Goal: Task Accomplishment & Management: Manage account settings

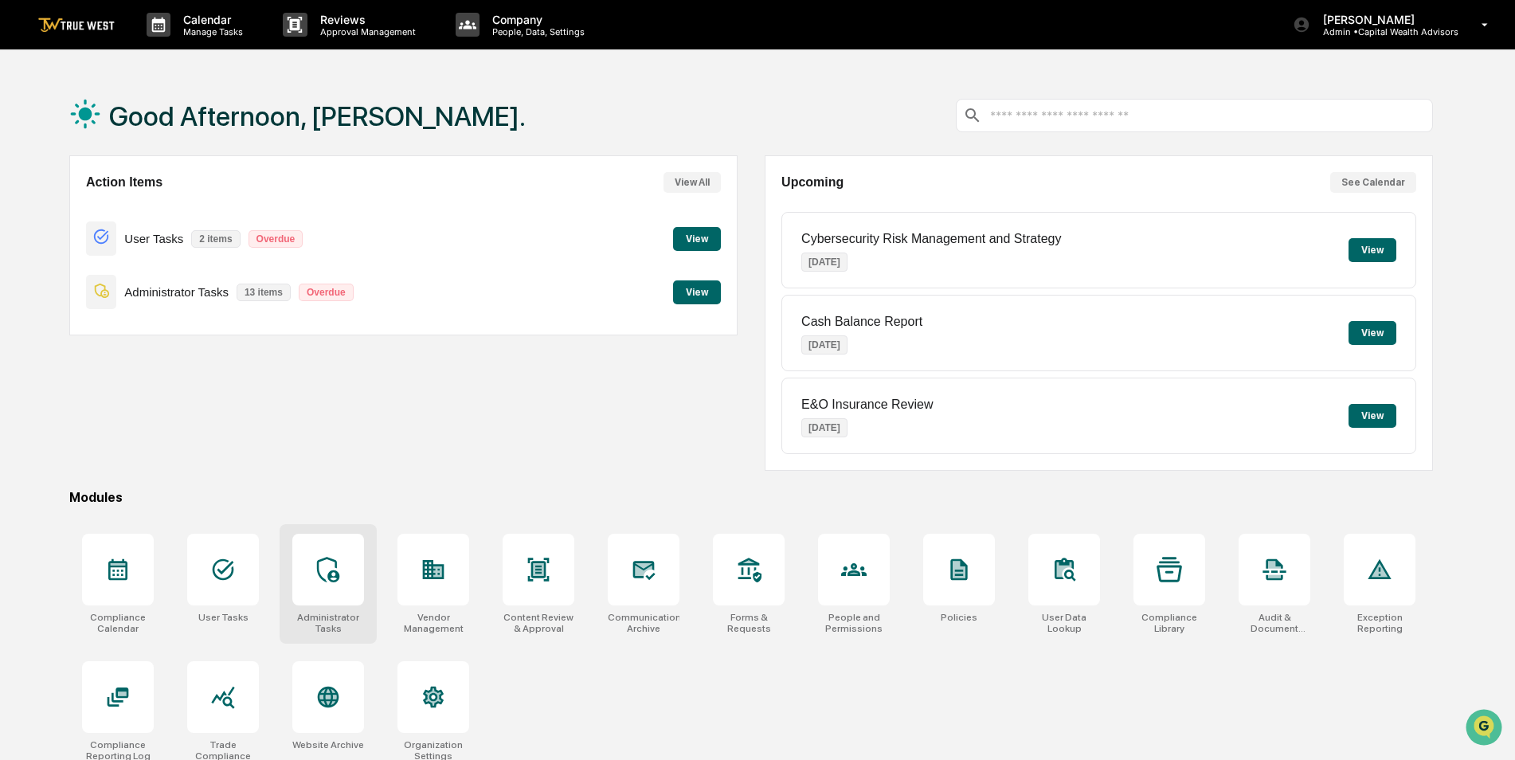
click at [319, 581] on icon at bounding box center [327, 569] width 25 height 25
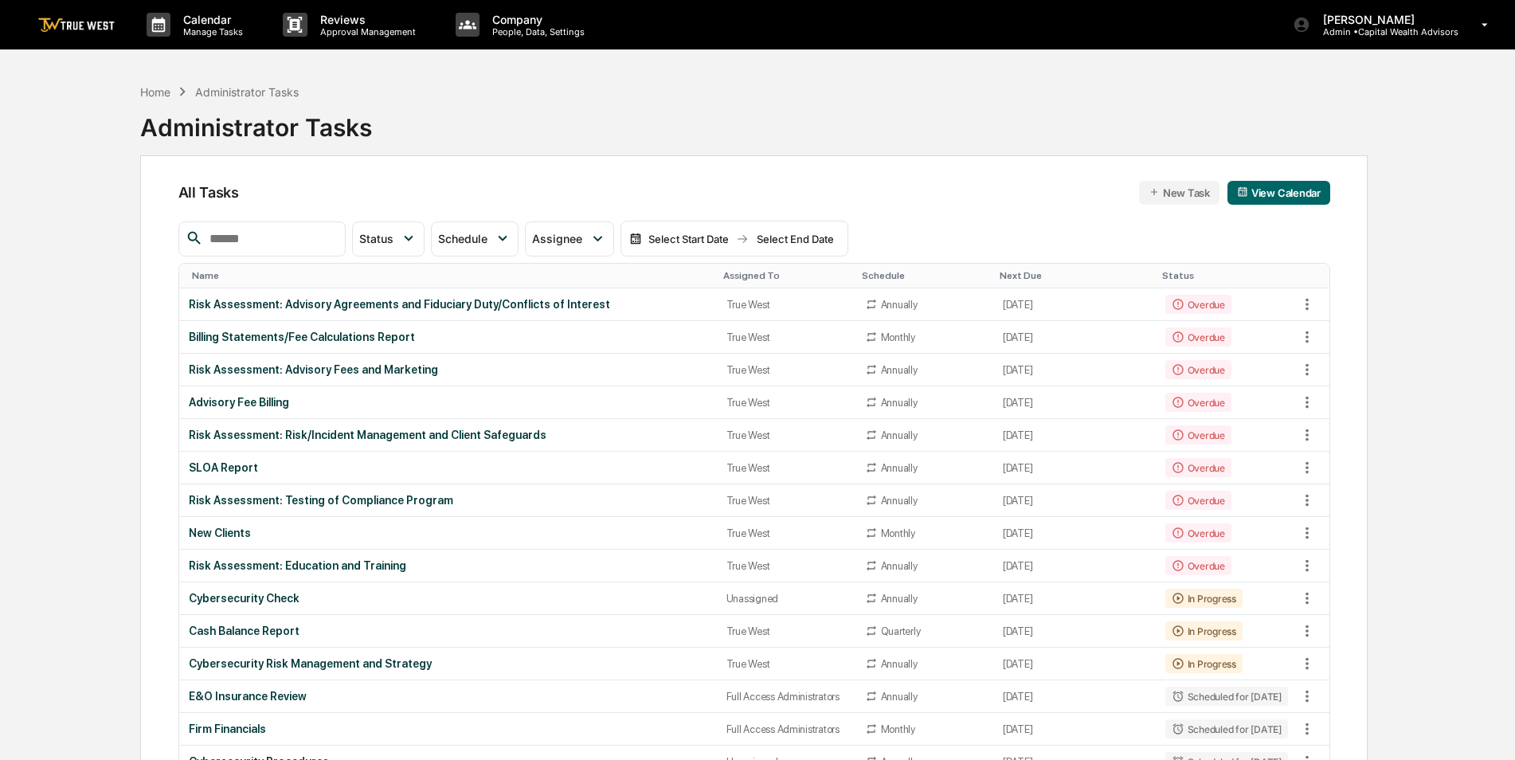
click at [265, 241] on input "text" at bounding box center [270, 239] width 135 height 21
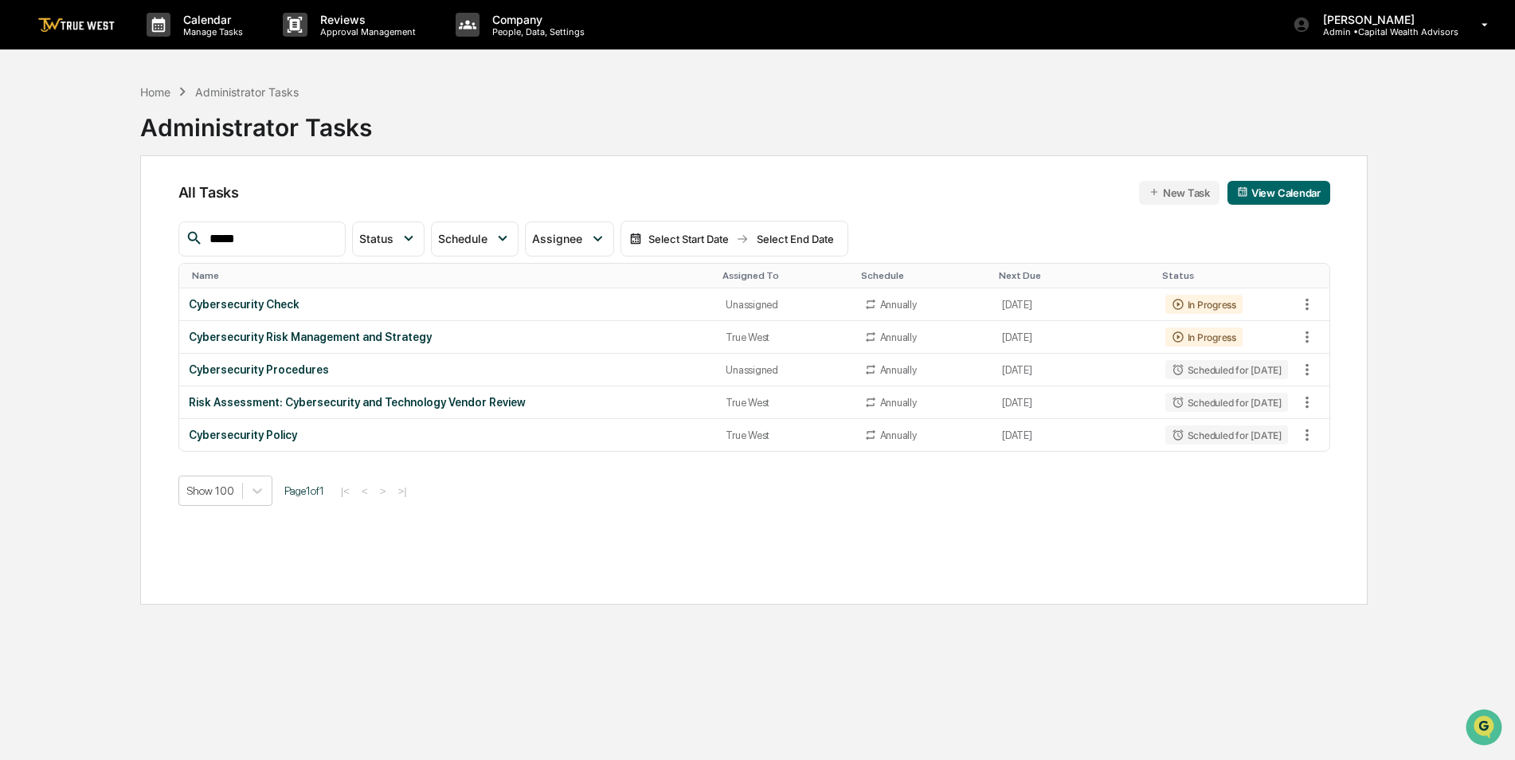
type input "*****"
click at [1305, 434] on icon at bounding box center [1308, 435] width 18 height 18
click at [1330, 529] on li "Delete Task" at bounding box center [1366, 521] width 127 height 29
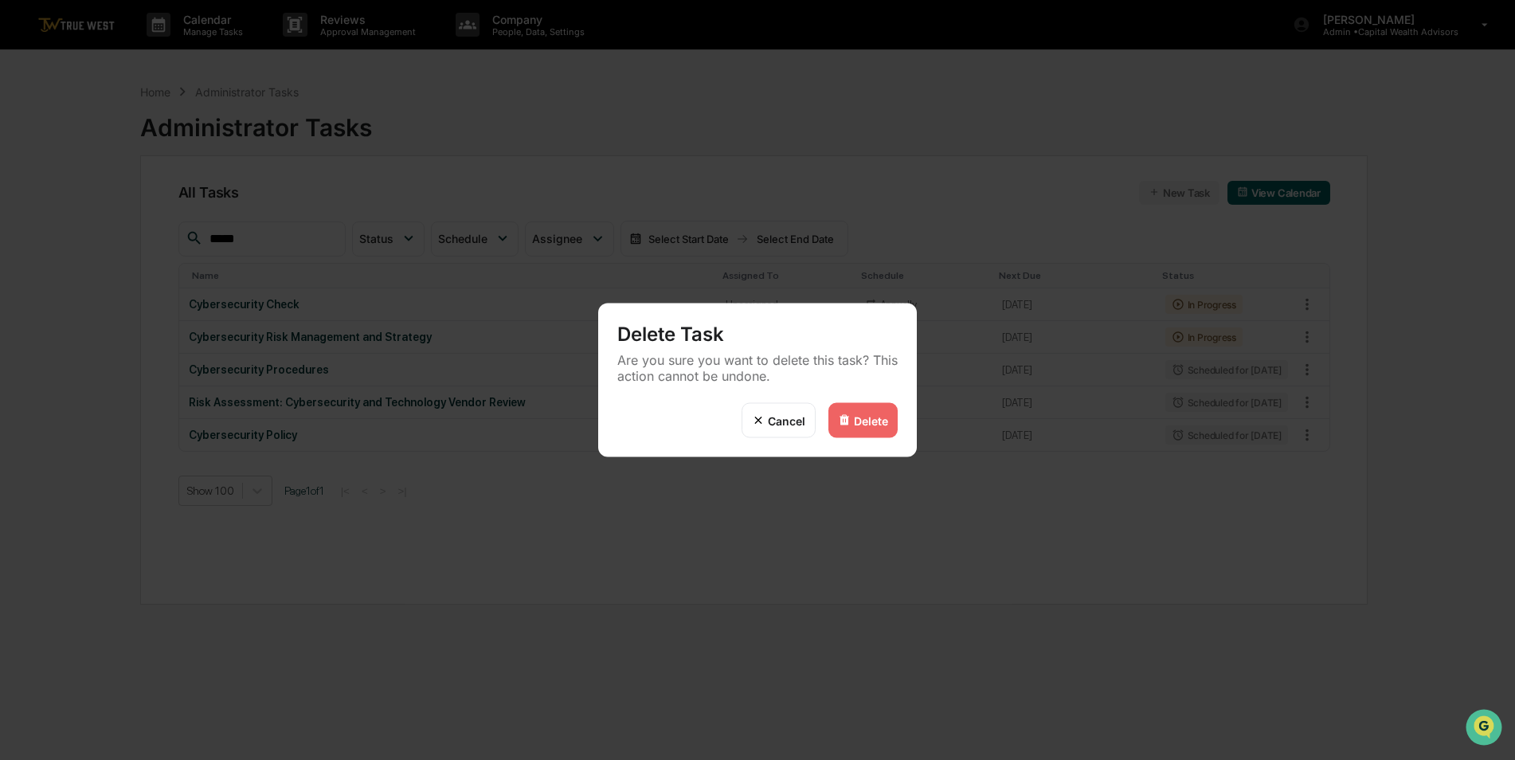
click at [872, 413] on div "Delete" at bounding box center [863, 420] width 69 height 35
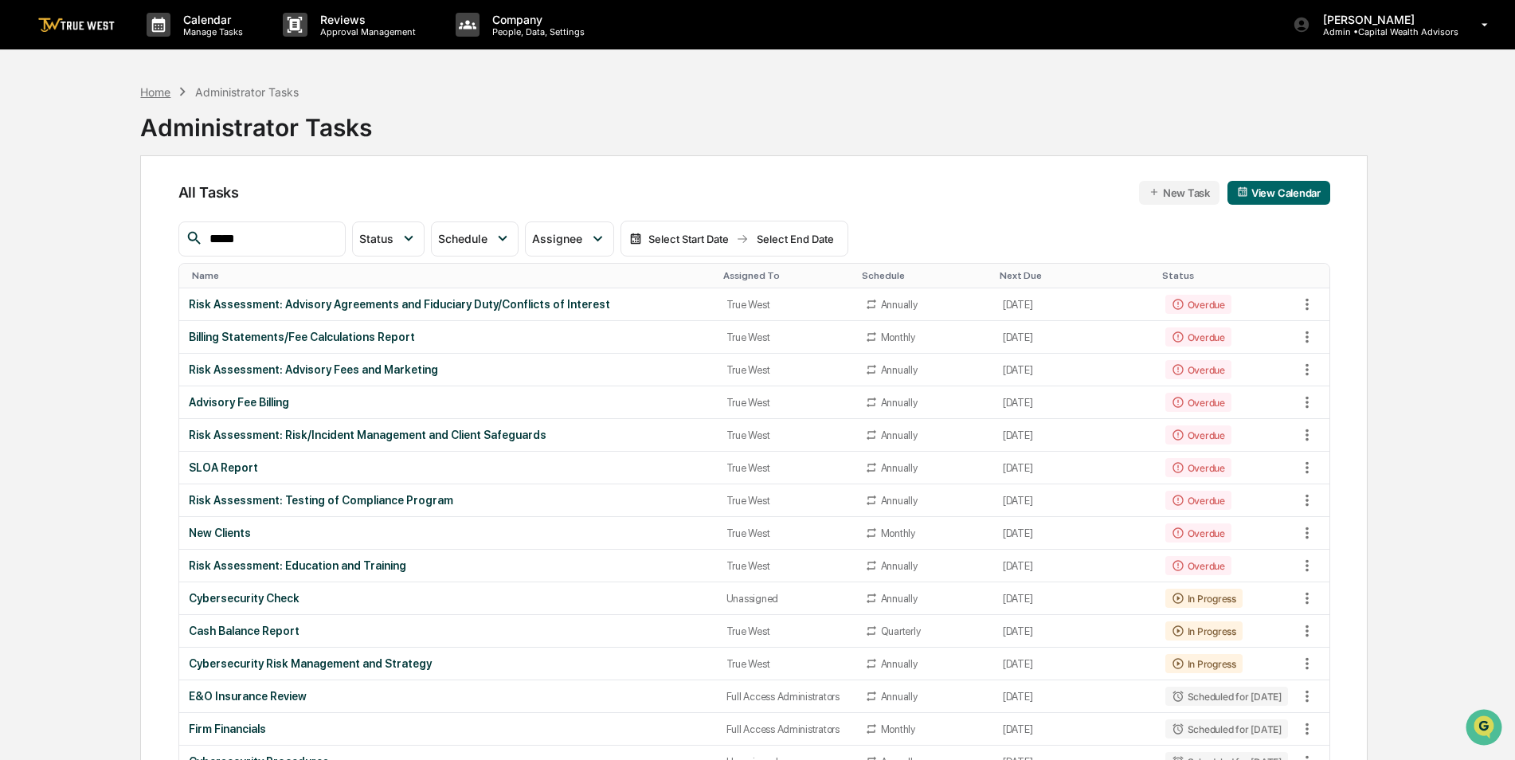
click at [156, 97] on div "Home" at bounding box center [155, 92] width 30 height 14
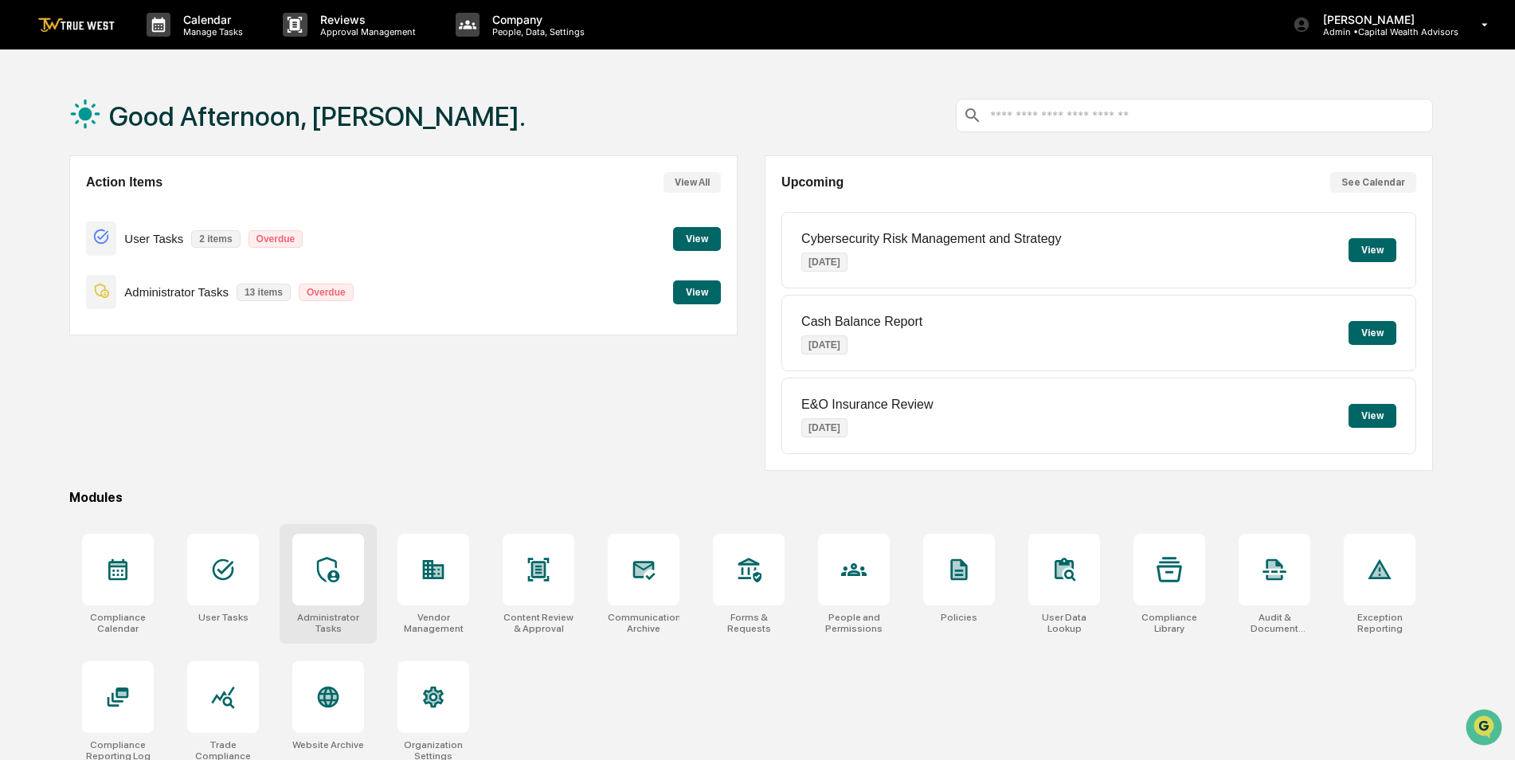
click at [325, 583] on div at bounding box center [328, 570] width 72 height 72
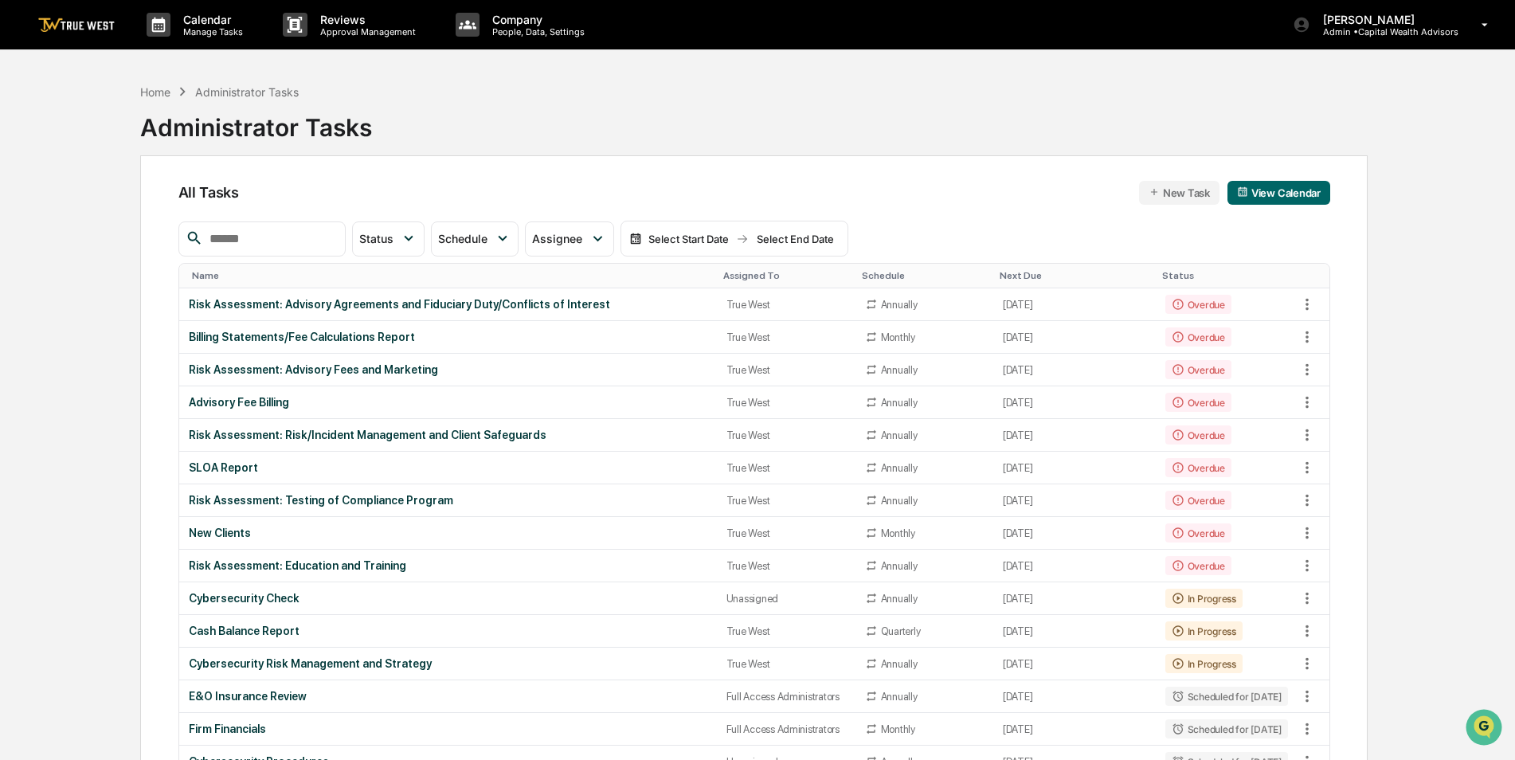
click at [742, 274] on div "Assigned To" at bounding box center [786, 275] width 126 height 11
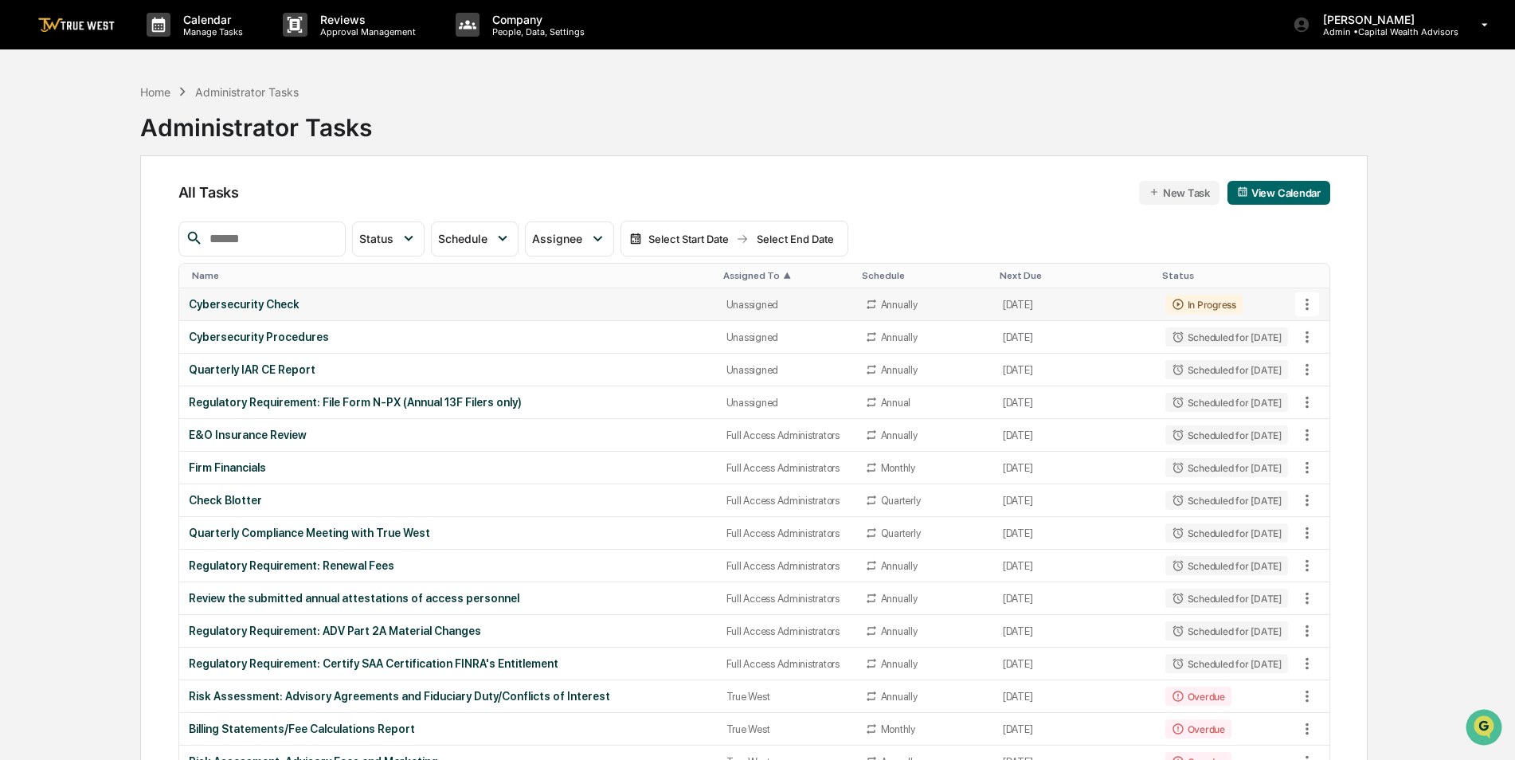
click at [406, 302] on div "Cybersecurity Check" at bounding box center [448, 304] width 519 height 13
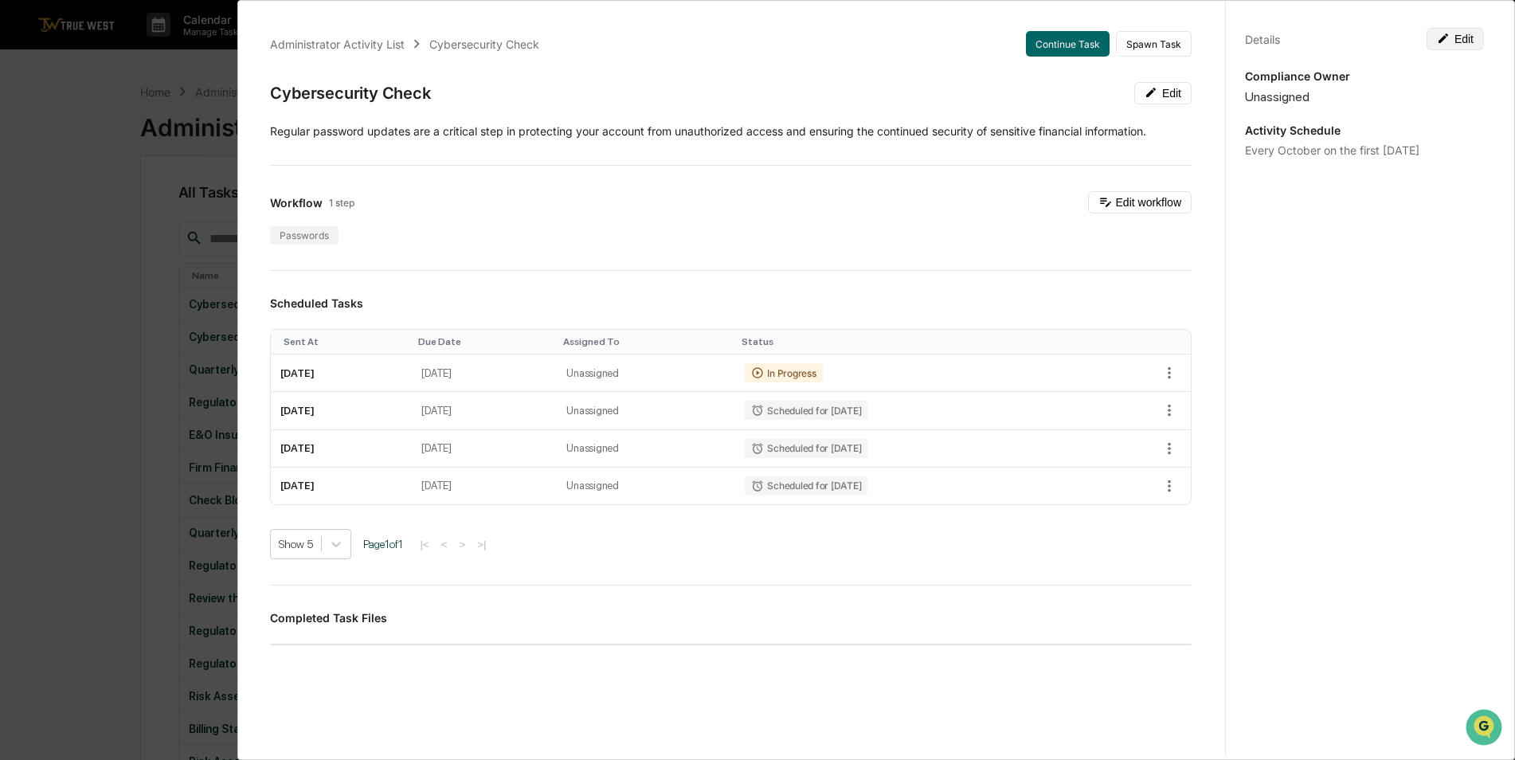
click at [1467, 42] on button "Edit" at bounding box center [1455, 39] width 57 height 22
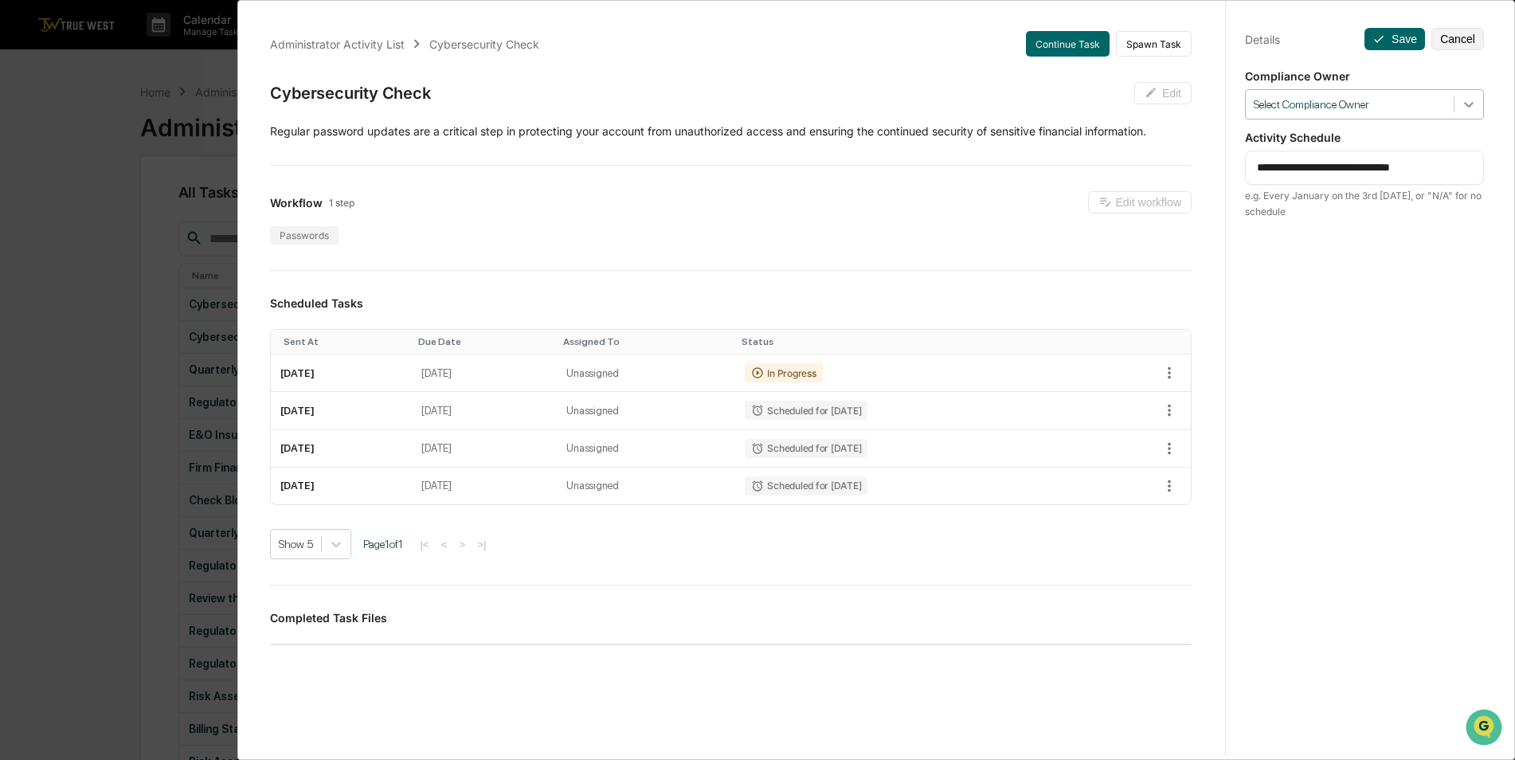
click at [1467, 100] on icon at bounding box center [1469, 104] width 16 height 16
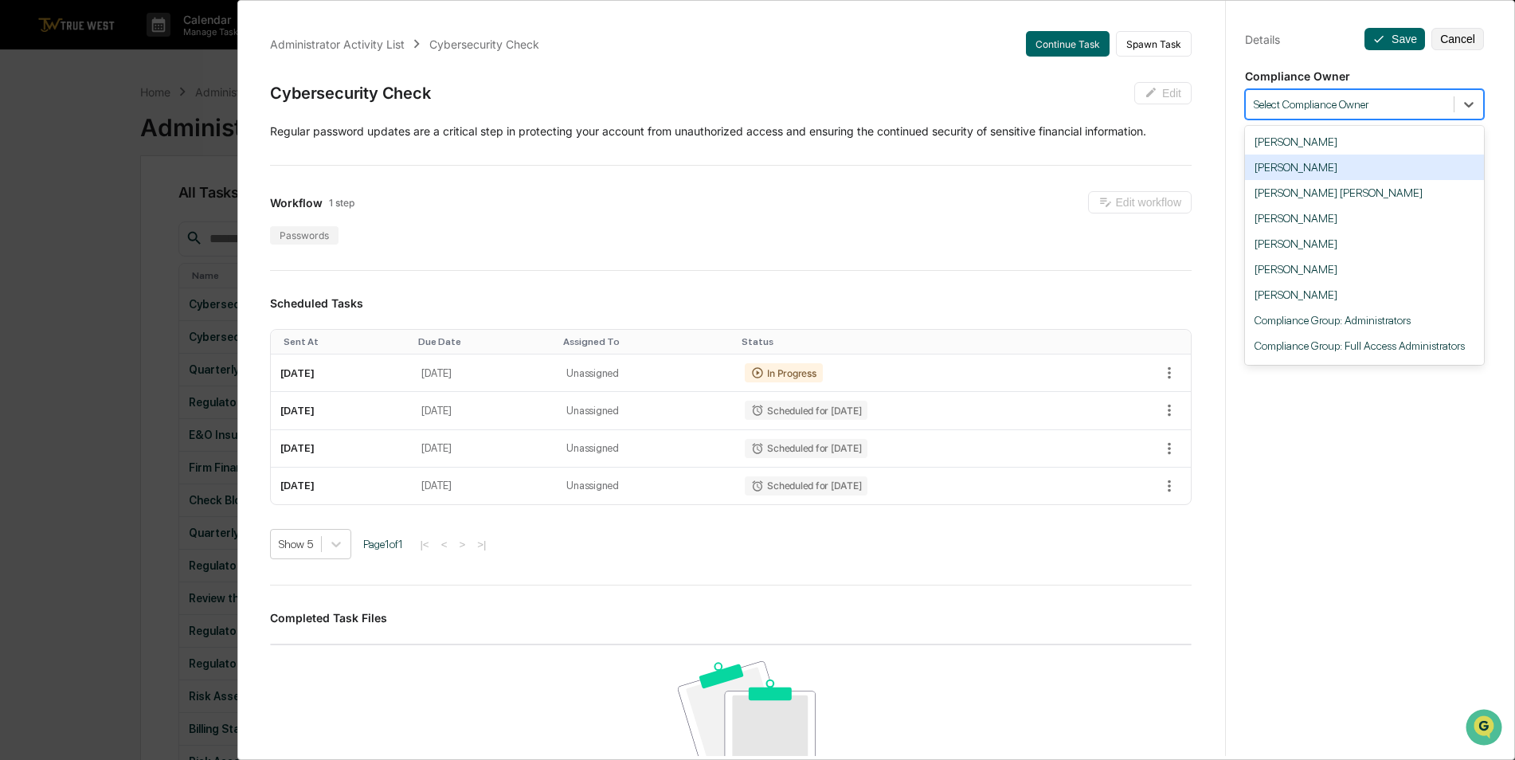
scroll to position [48, 0]
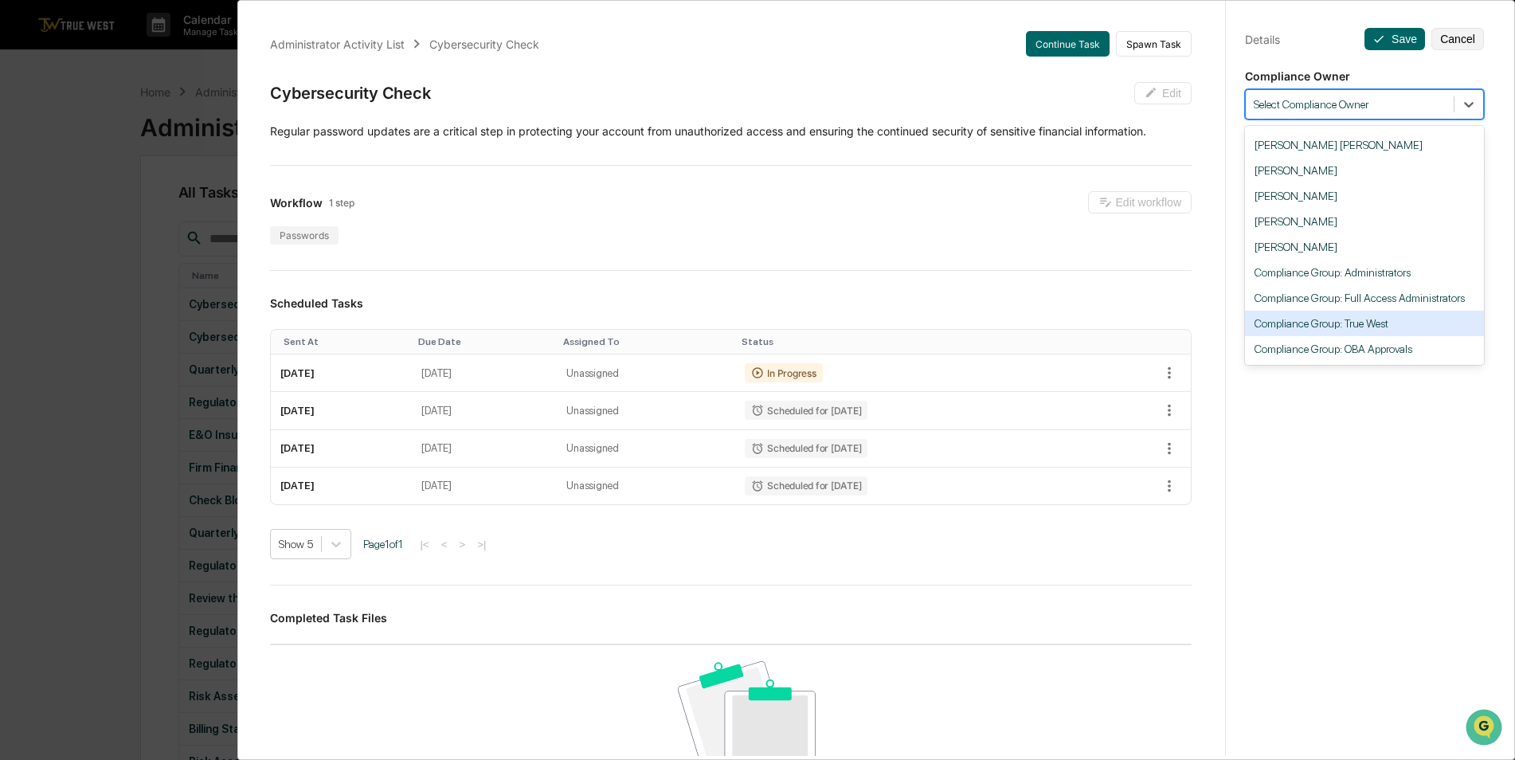
click at [1401, 315] on div "Compliance Group: True West" at bounding box center [1364, 323] width 239 height 25
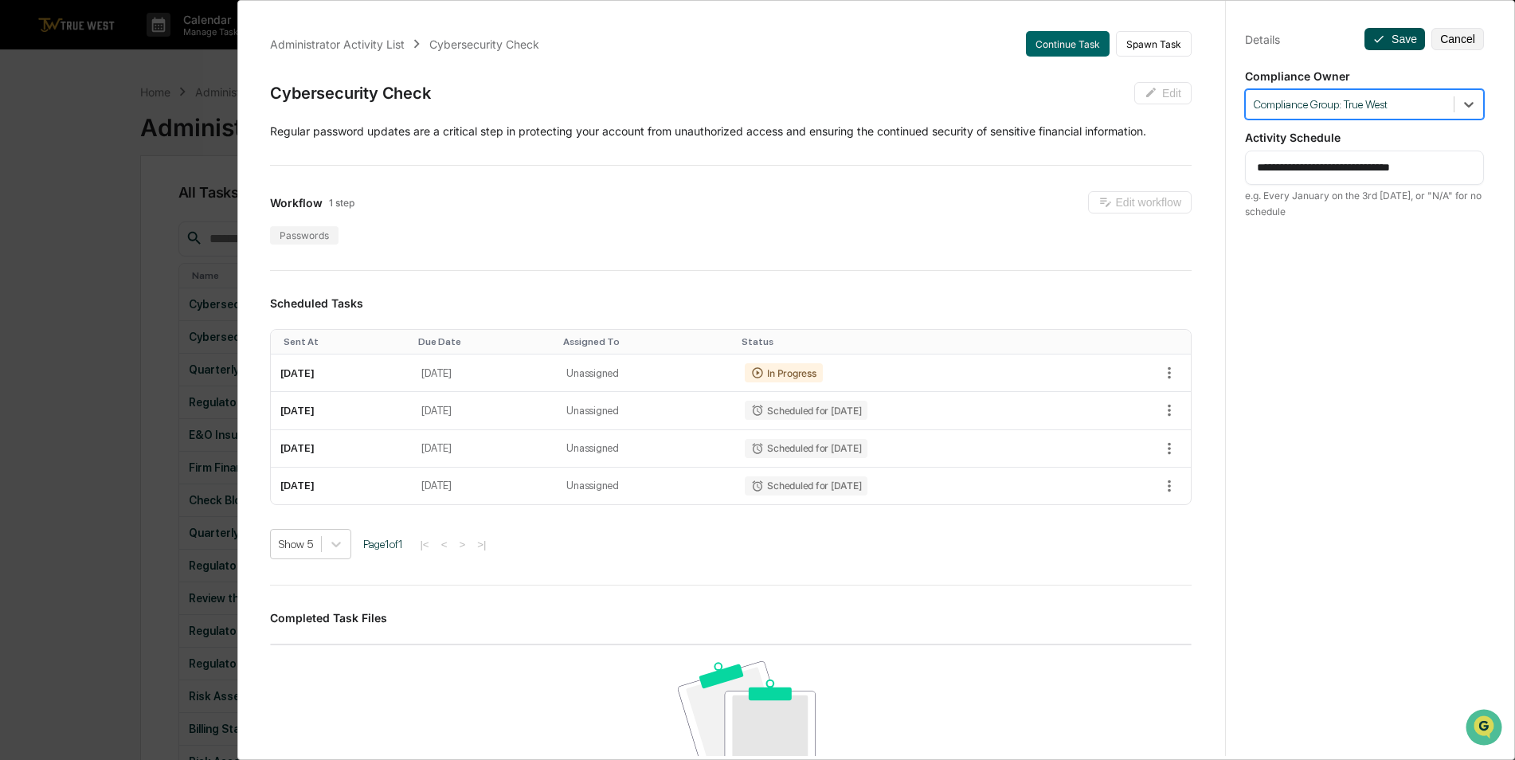
click at [1373, 33] on icon at bounding box center [1379, 39] width 13 height 13
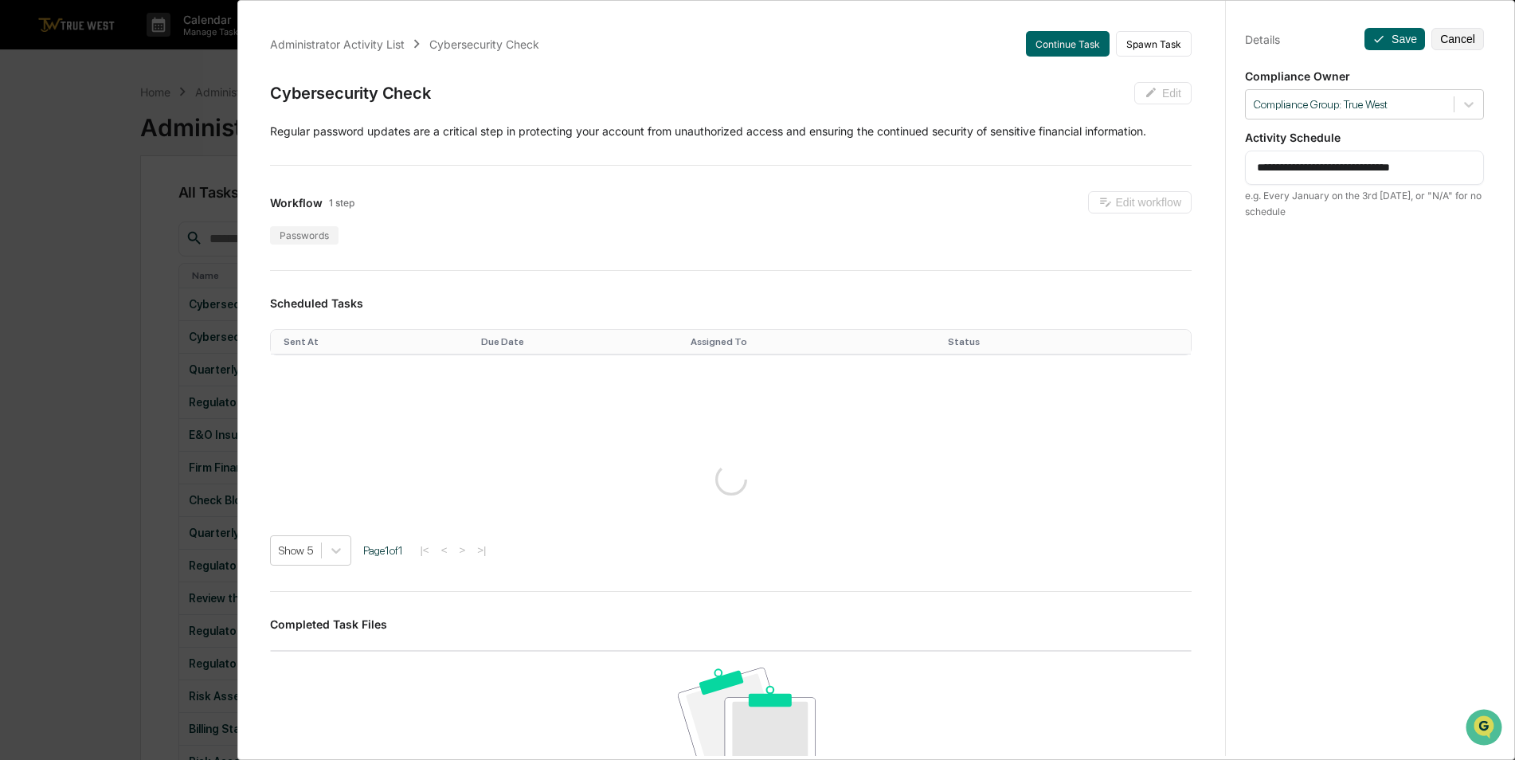
click at [123, 169] on div "**********" at bounding box center [757, 380] width 1515 height 760
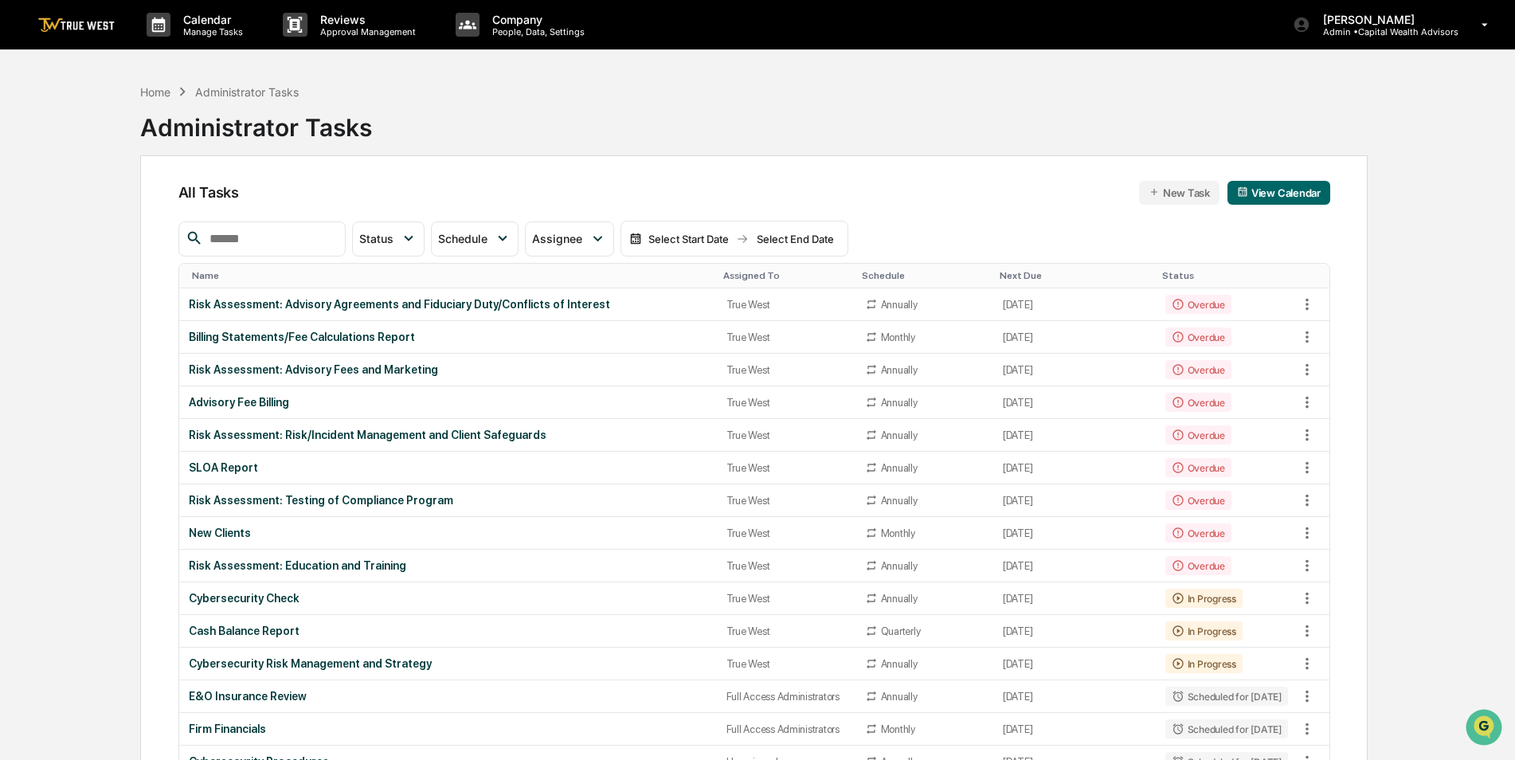
click at [735, 273] on div "Assigned To" at bounding box center [786, 275] width 126 height 11
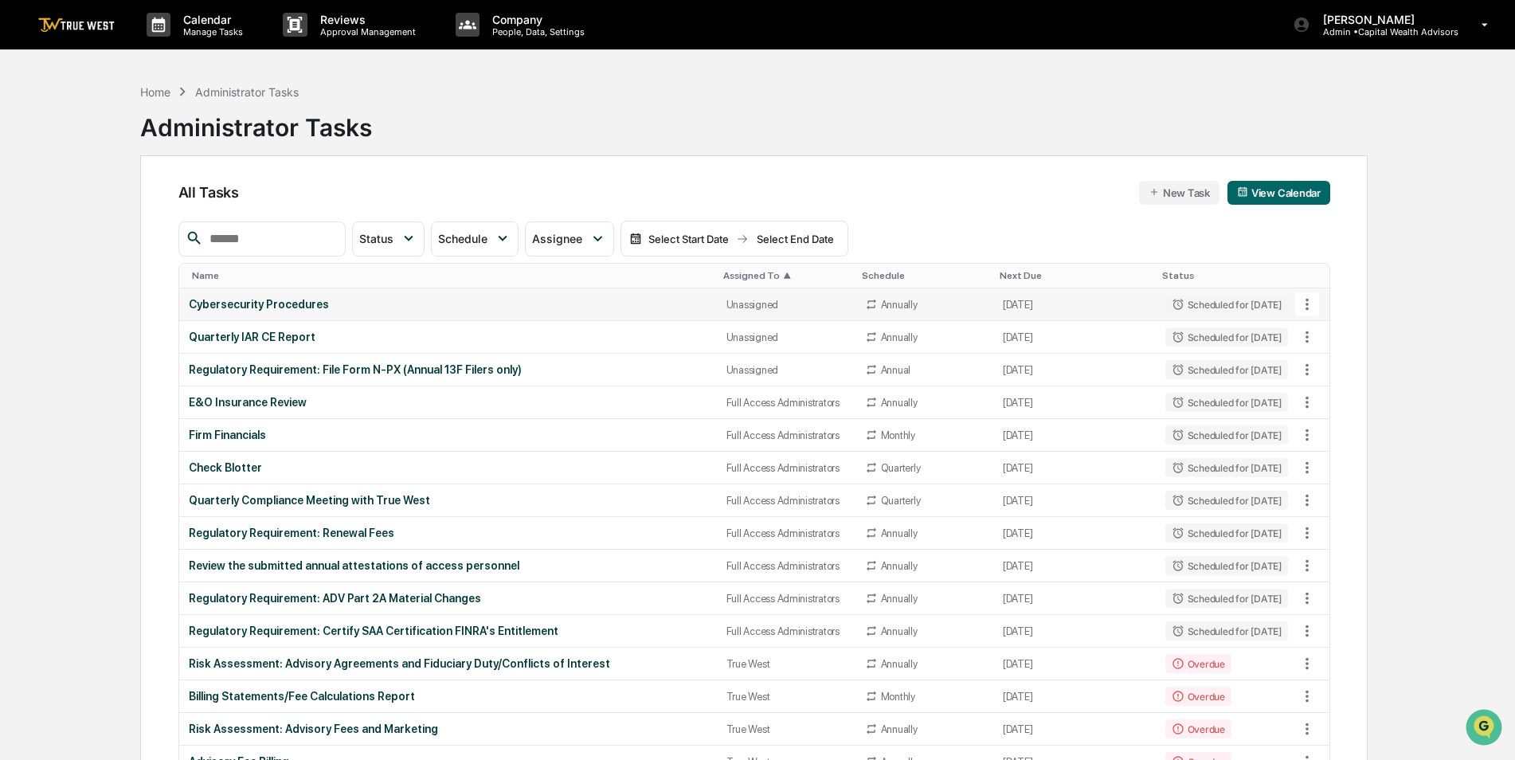
click at [384, 312] on td "Cybersecurity Procedures" at bounding box center [448, 304] width 538 height 33
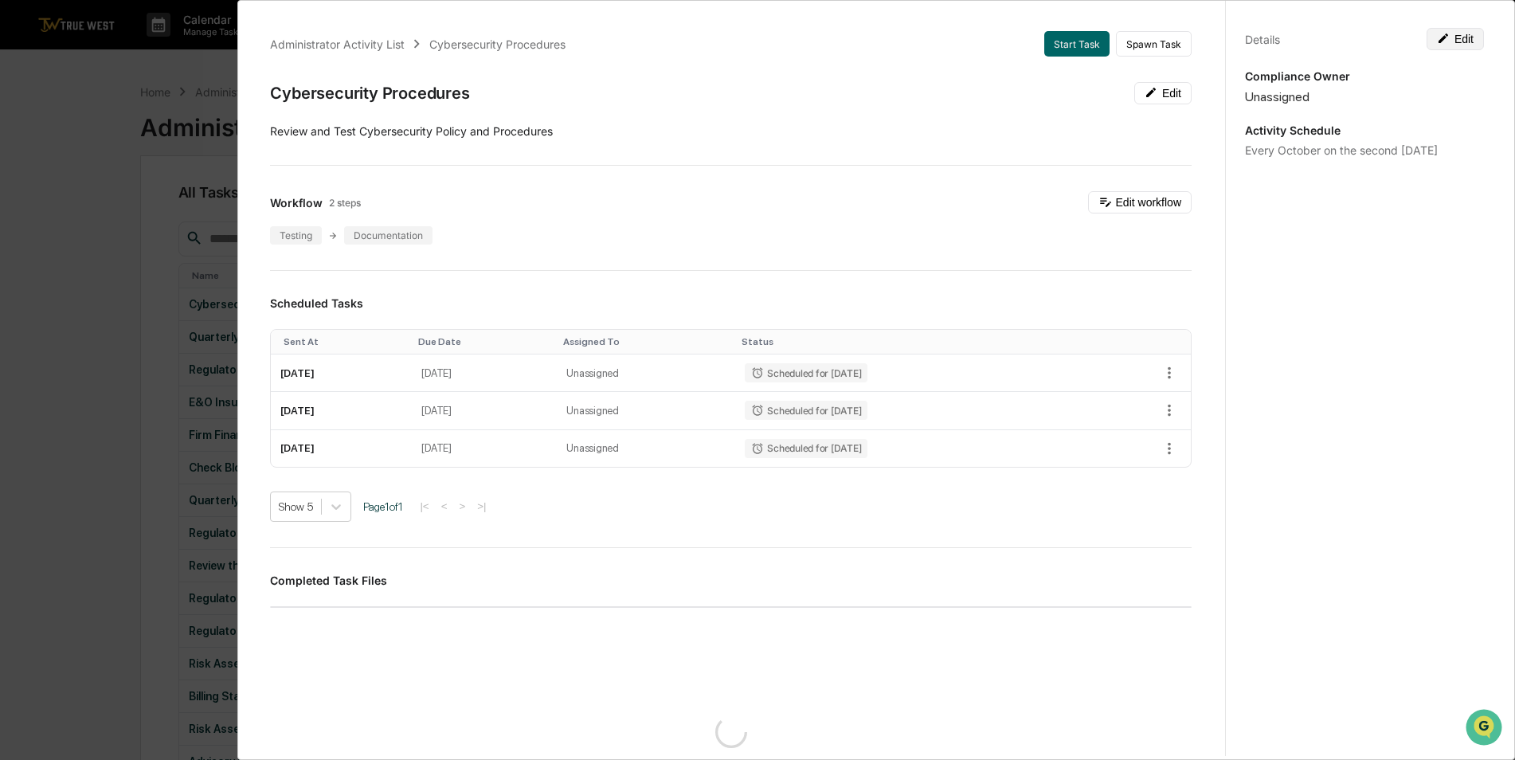
click at [1470, 41] on button "Edit" at bounding box center [1455, 39] width 57 height 22
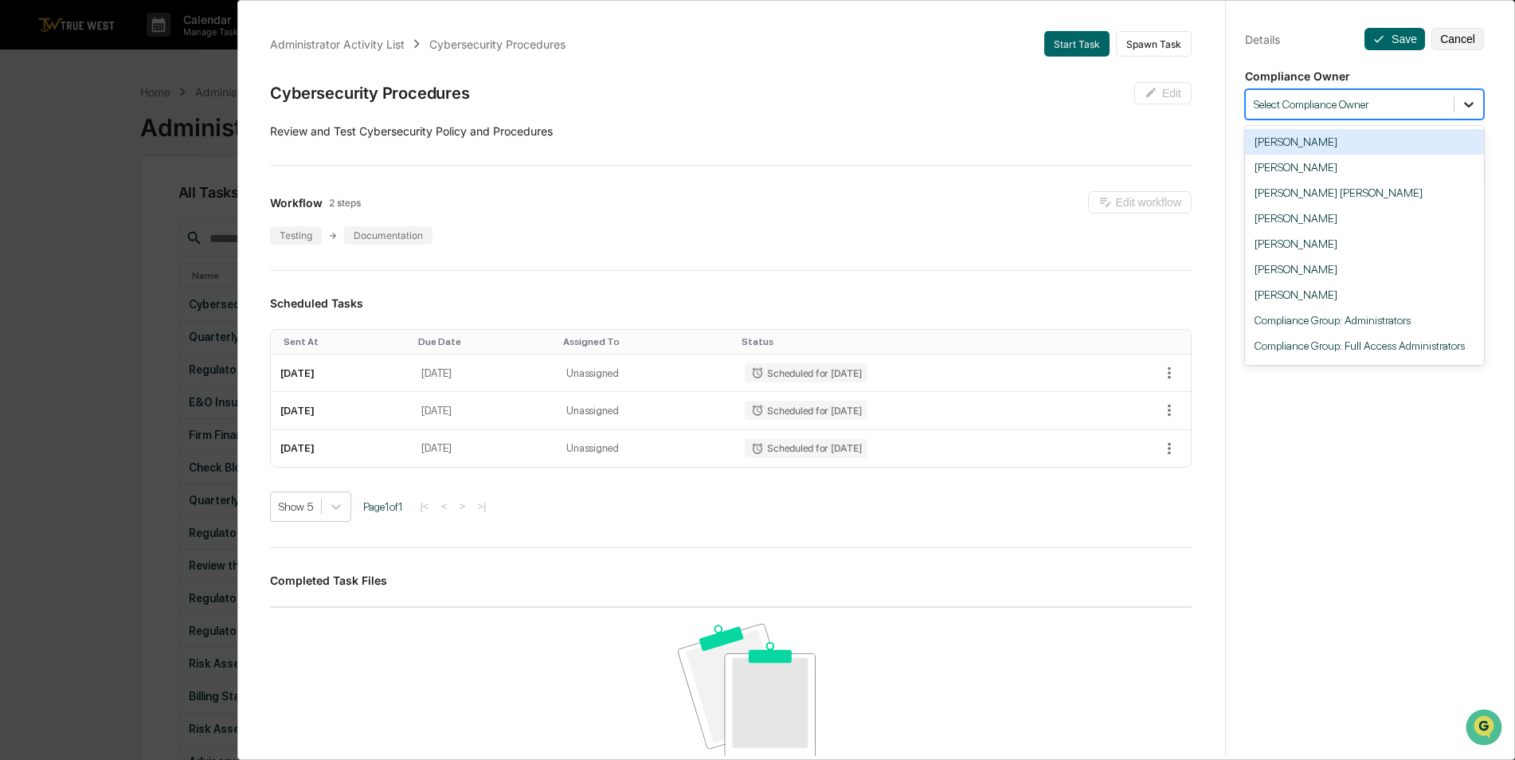
click at [1464, 103] on icon at bounding box center [1469, 105] width 10 height 6
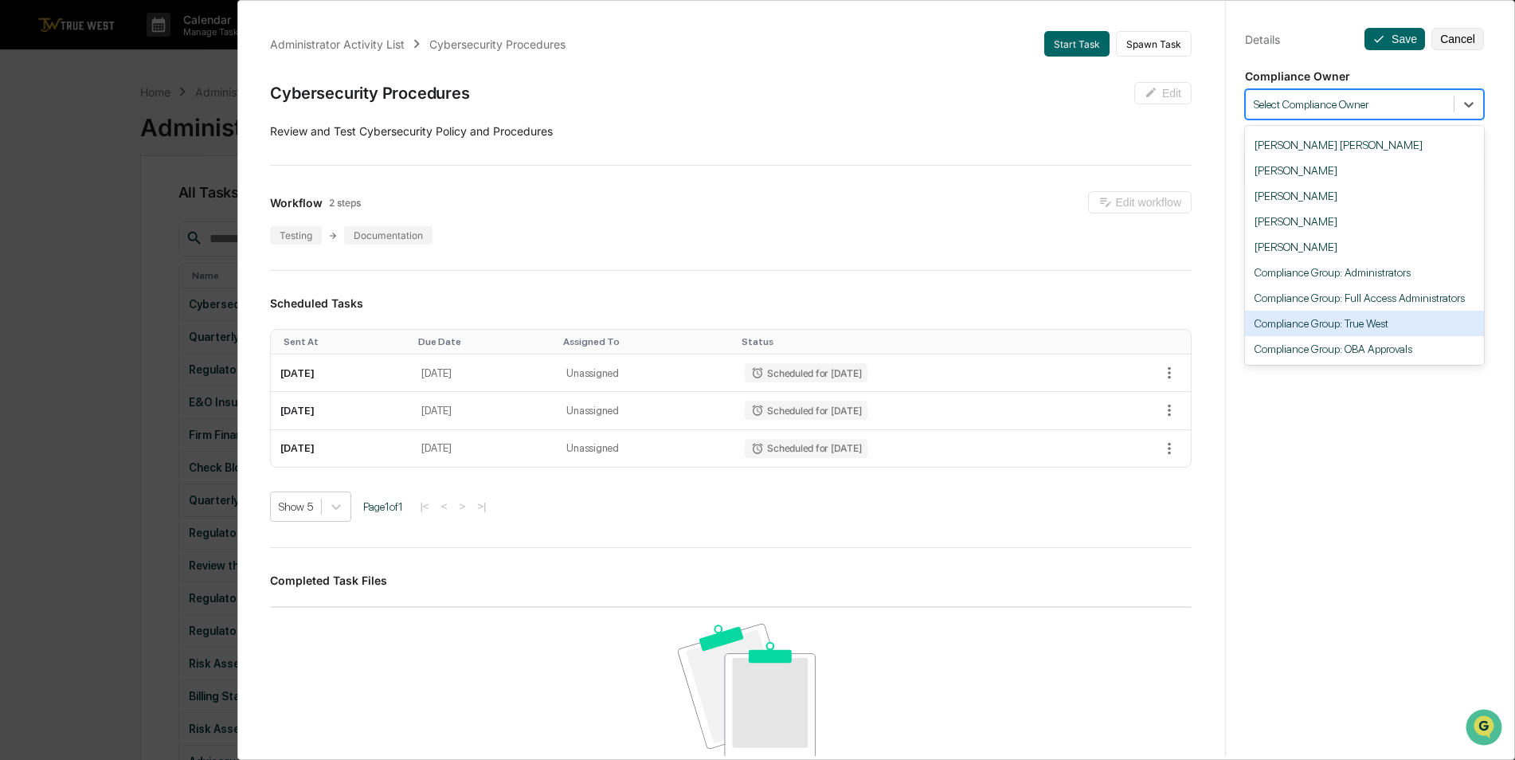
click at [1368, 330] on div "Compliance Group: True West" at bounding box center [1364, 323] width 239 height 25
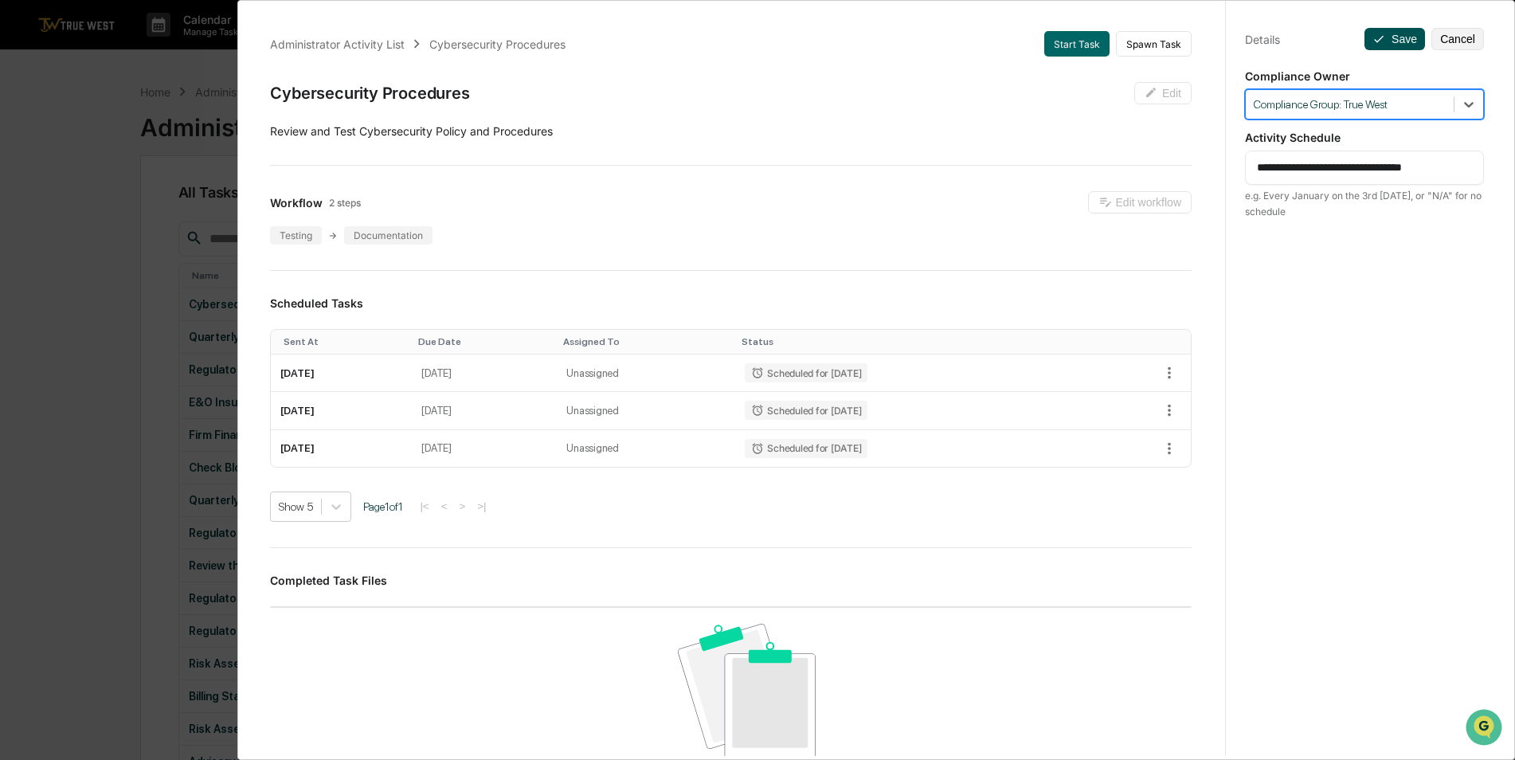
click at [1380, 36] on button "Save" at bounding box center [1395, 39] width 61 height 22
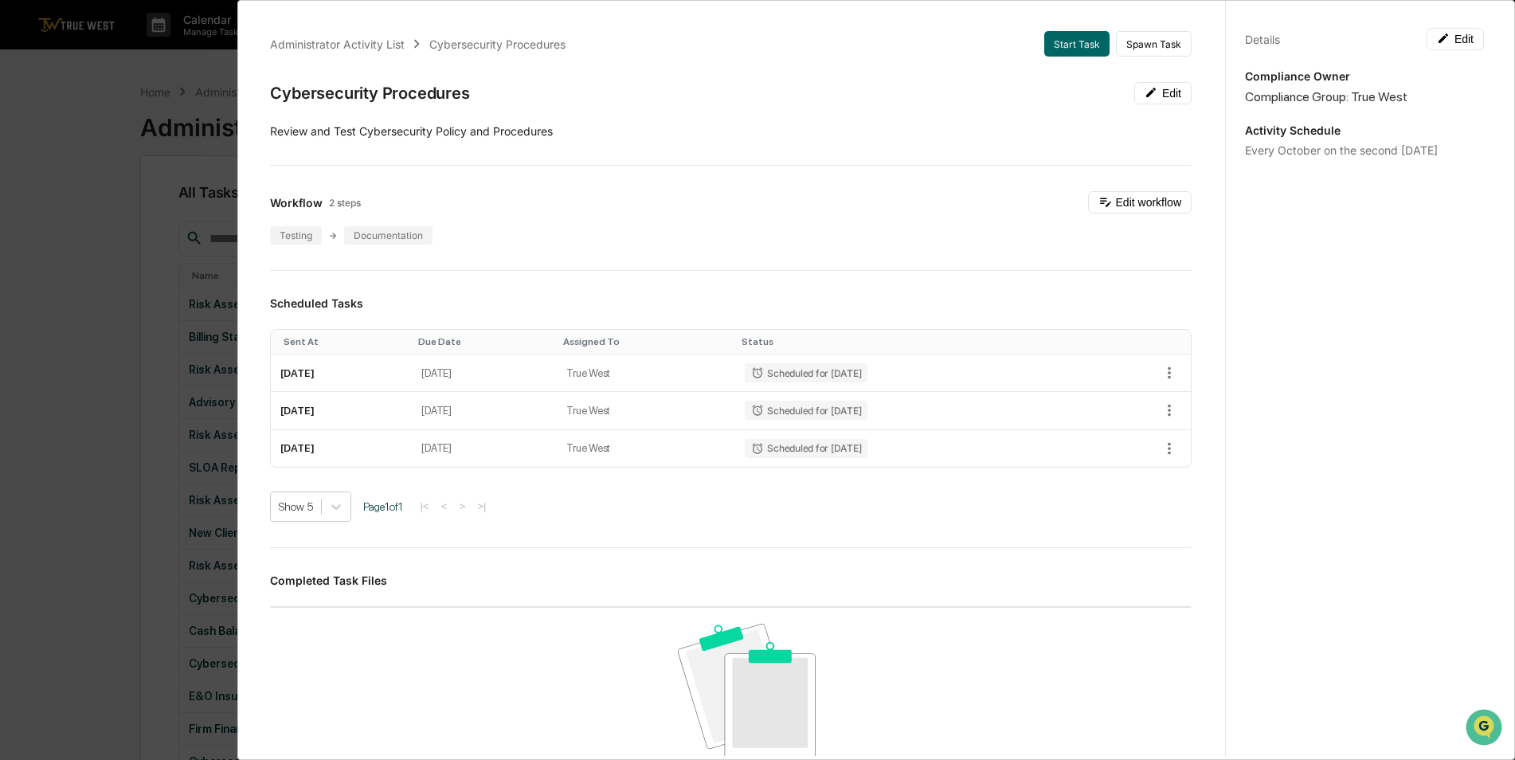
click at [101, 288] on div "Administrator Activity List Cybersecurity Procedures Start Task Spawn Task Cybe…" at bounding box center [757, 380] width 1515 height 760
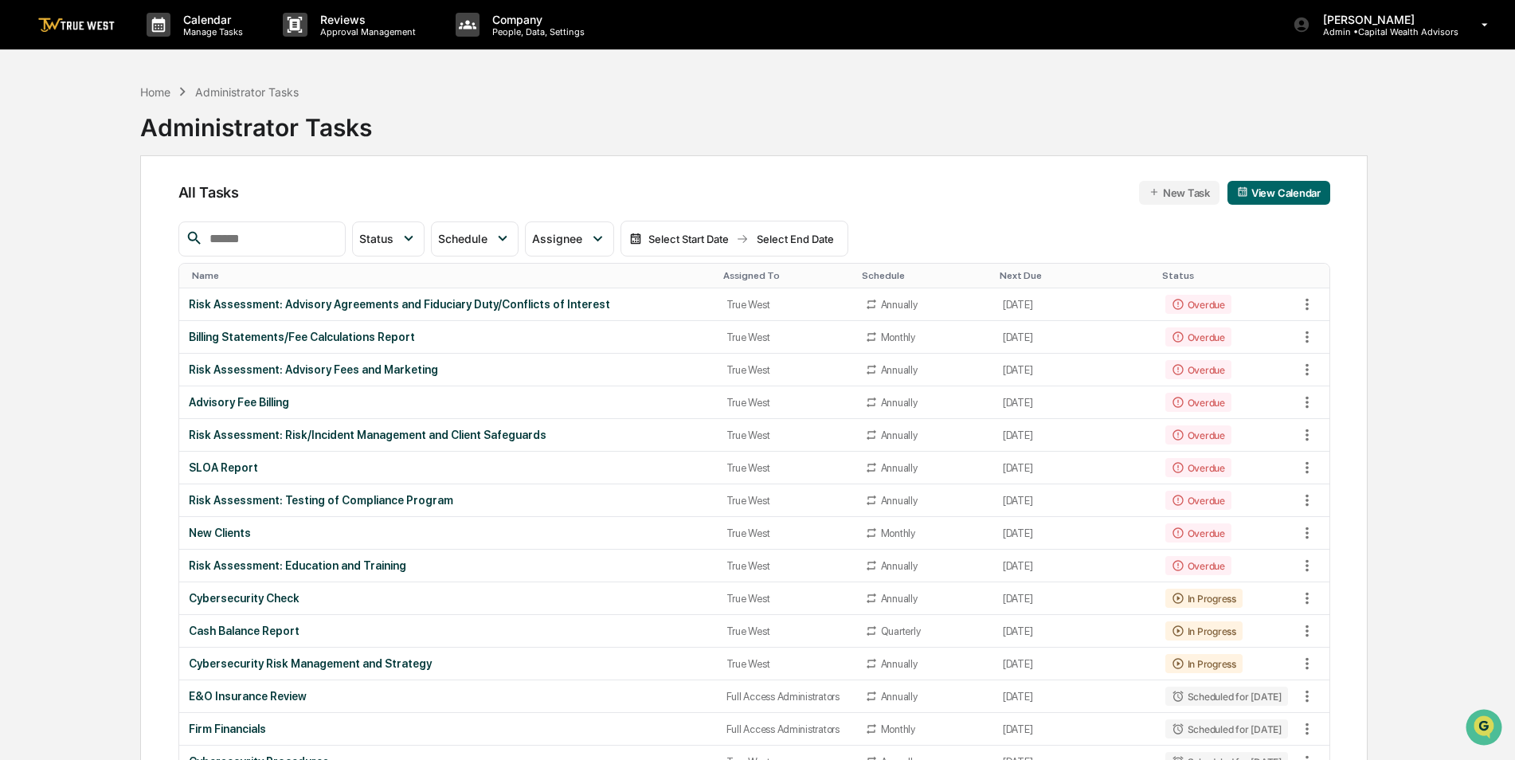
click at [735, 277] on div "Assigned To" at bounding box center [786, 275] width 126 height 11
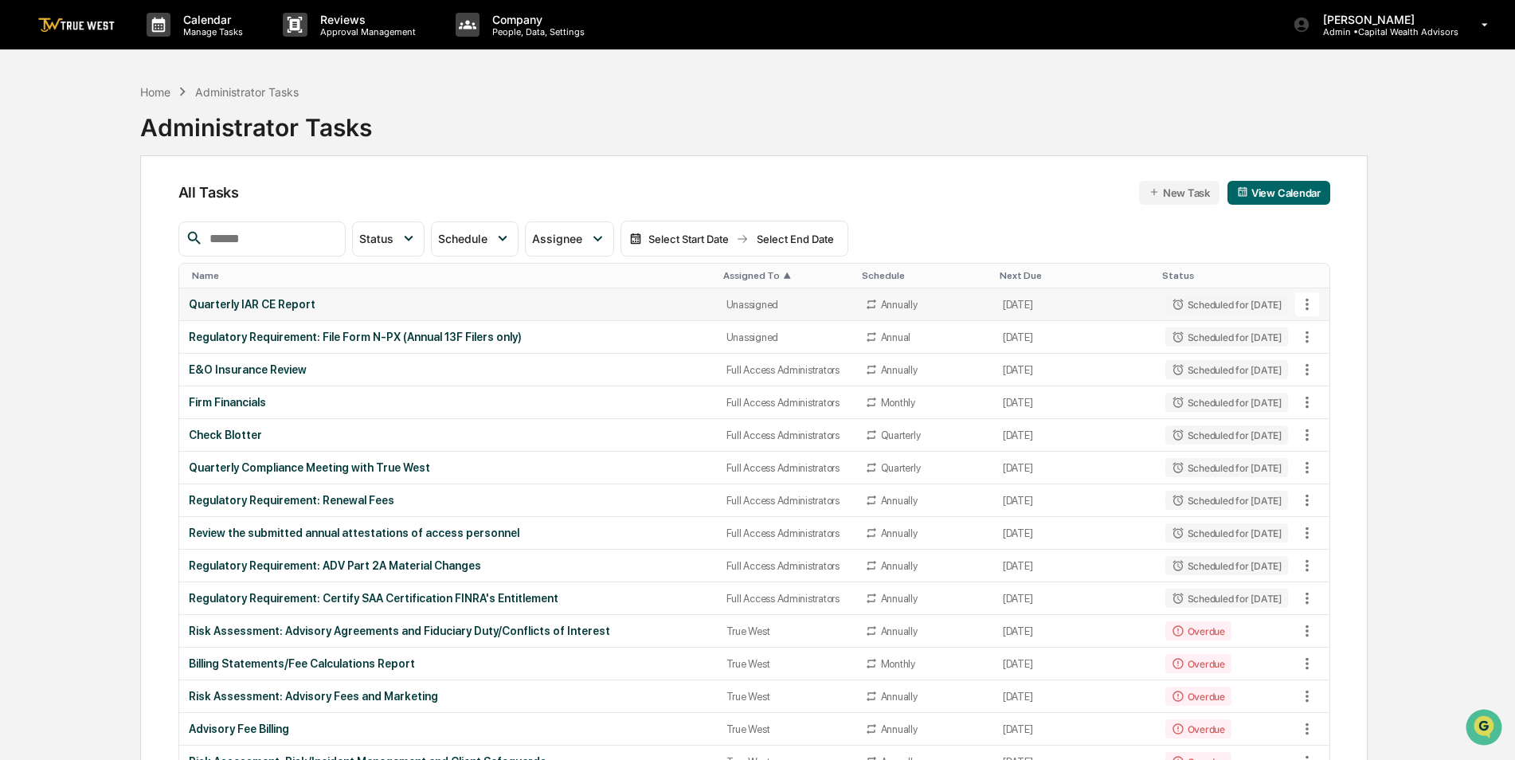
click at [467, 312] on td "Quarterly IAR CE Report" at bounding box center [448, 304] width 538 height 33
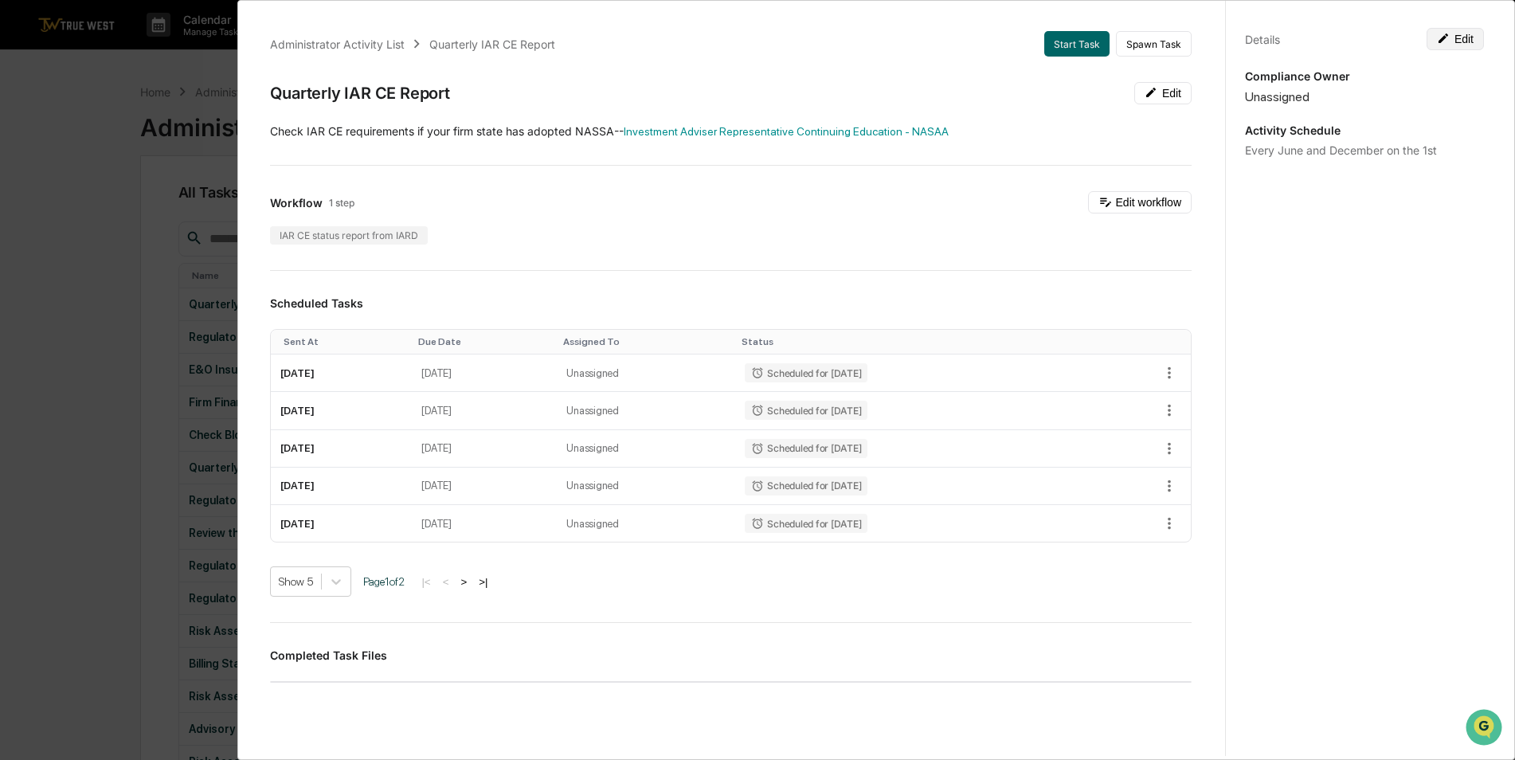
click at [1465, 39] on button "Edit" at bounding box center [1455, 39] width 57 height 22
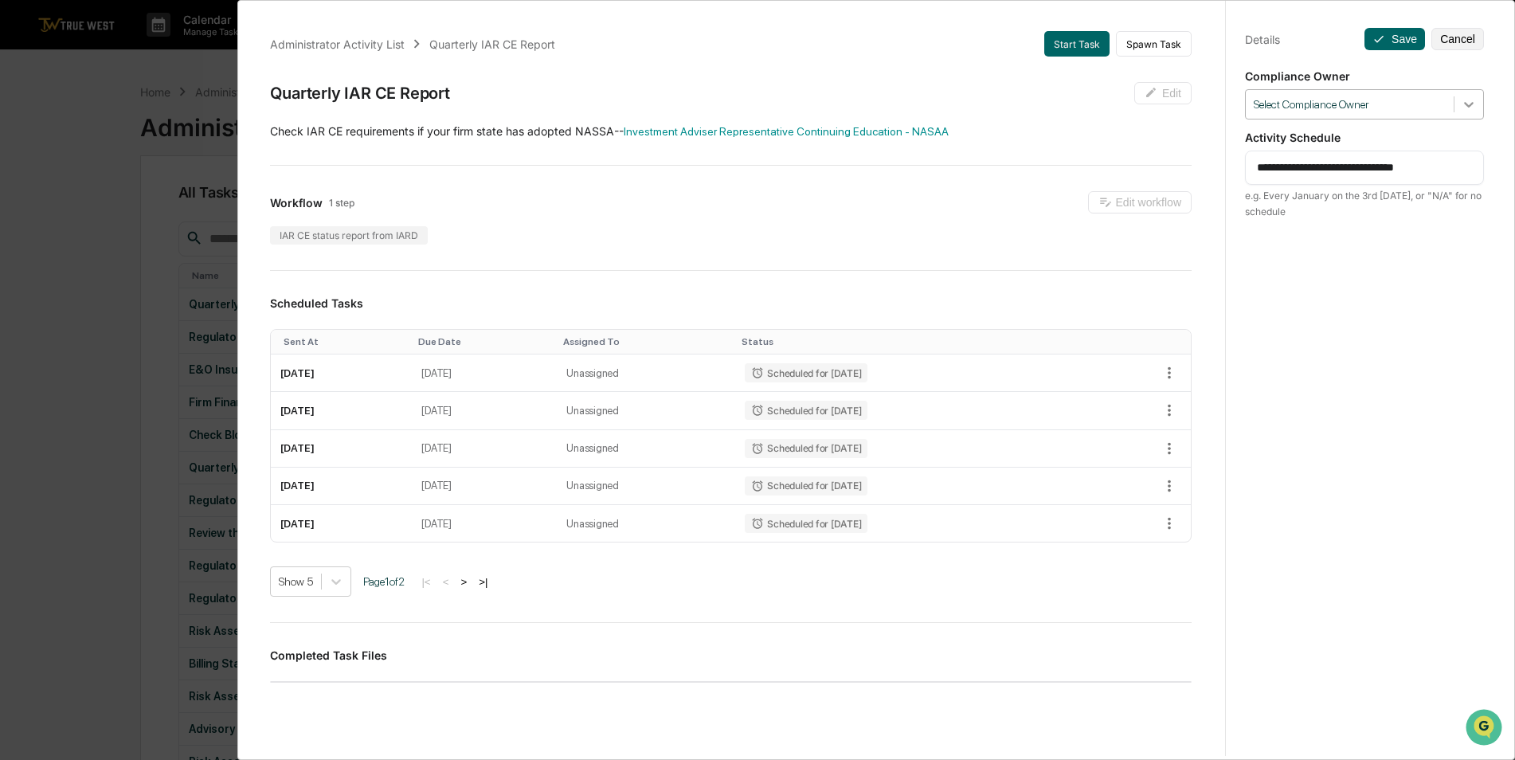
click at [1467, 112] on icon at bounding box center [1469, 104] width 16 height 16
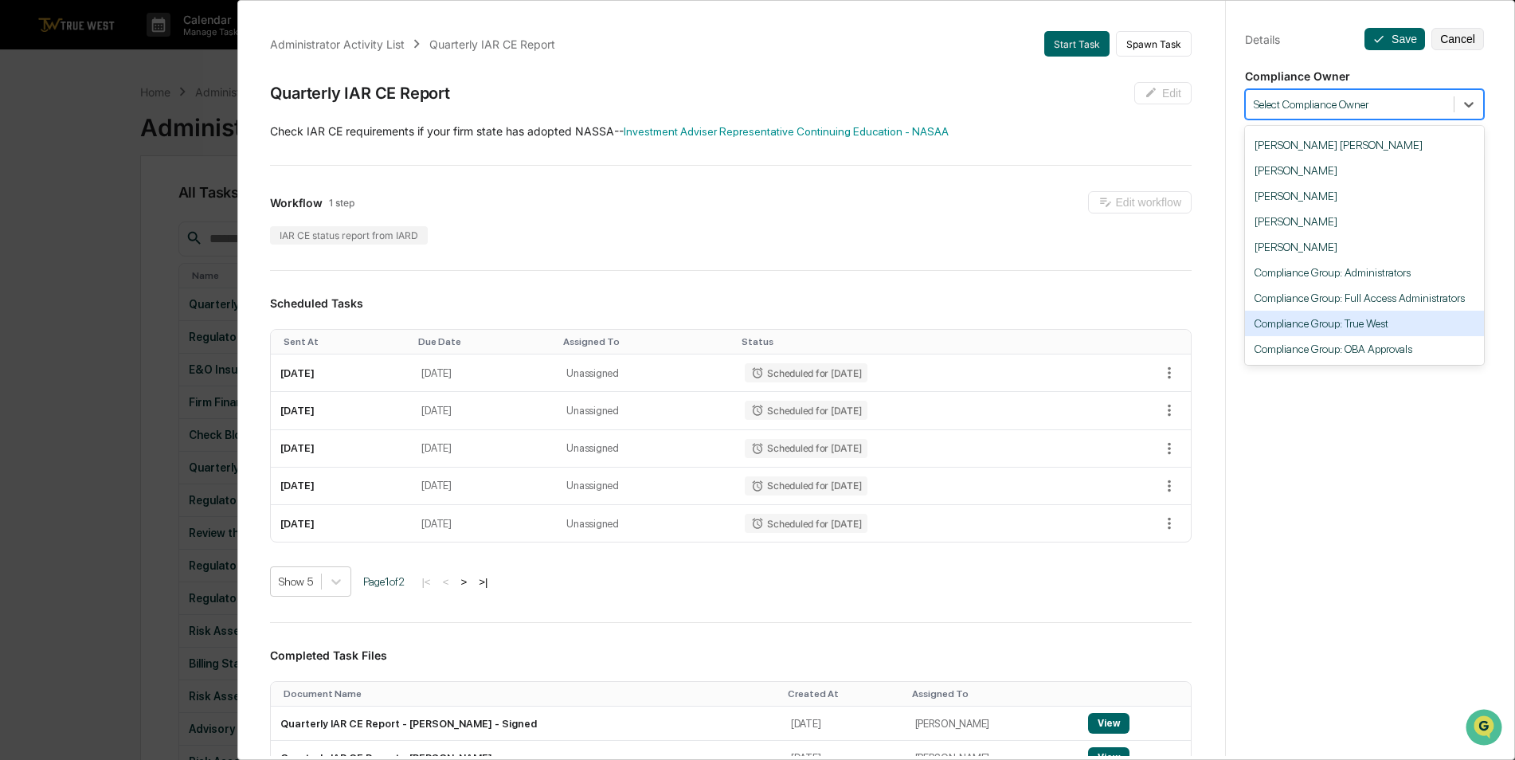
click at [1391, 316] on div "Compliance Group: True West" at bounding box center [1364, 323] width 239 height 25
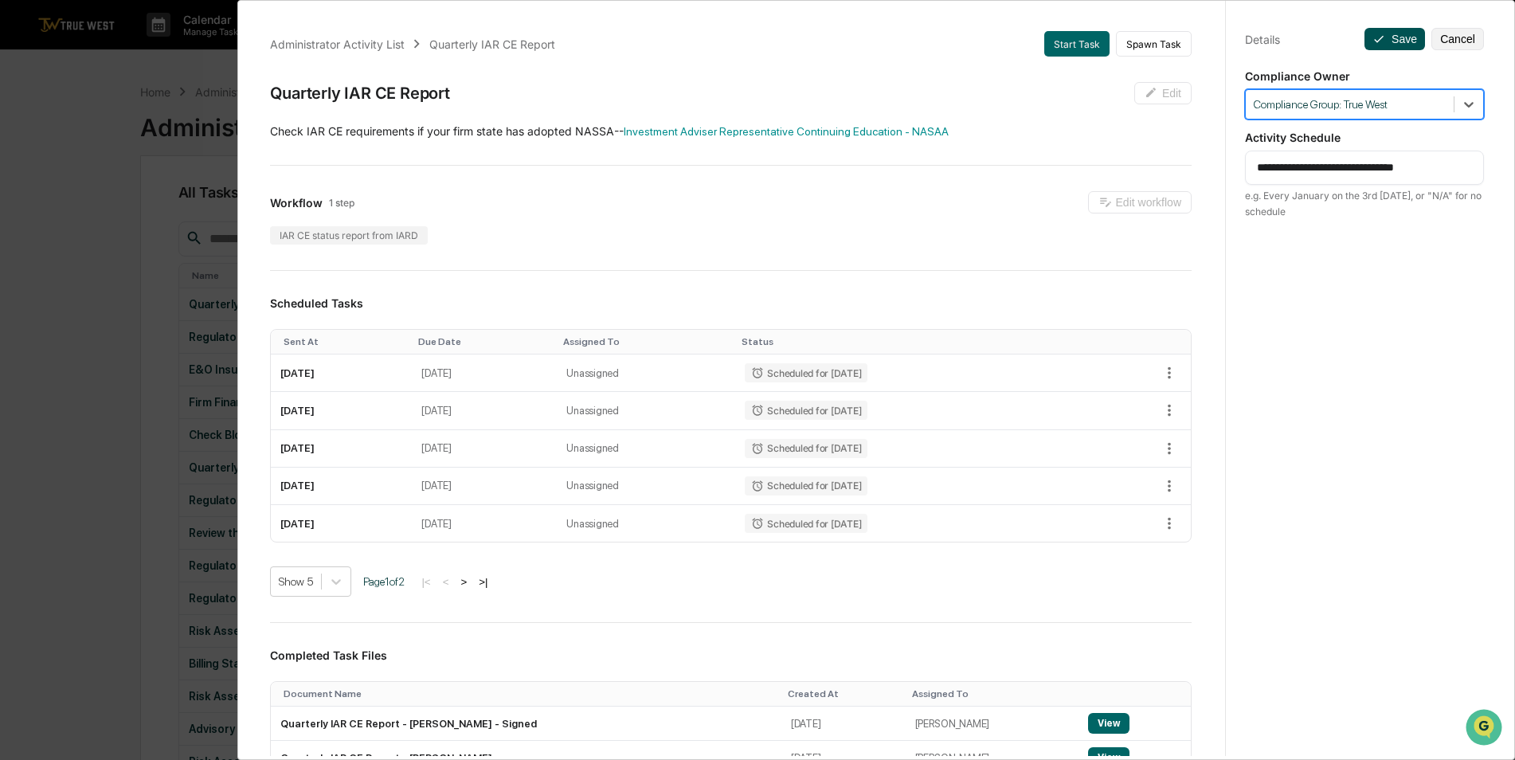
click at [1386, 37] on button "Save" at bounding box center [1395, 39] width 61 height 22
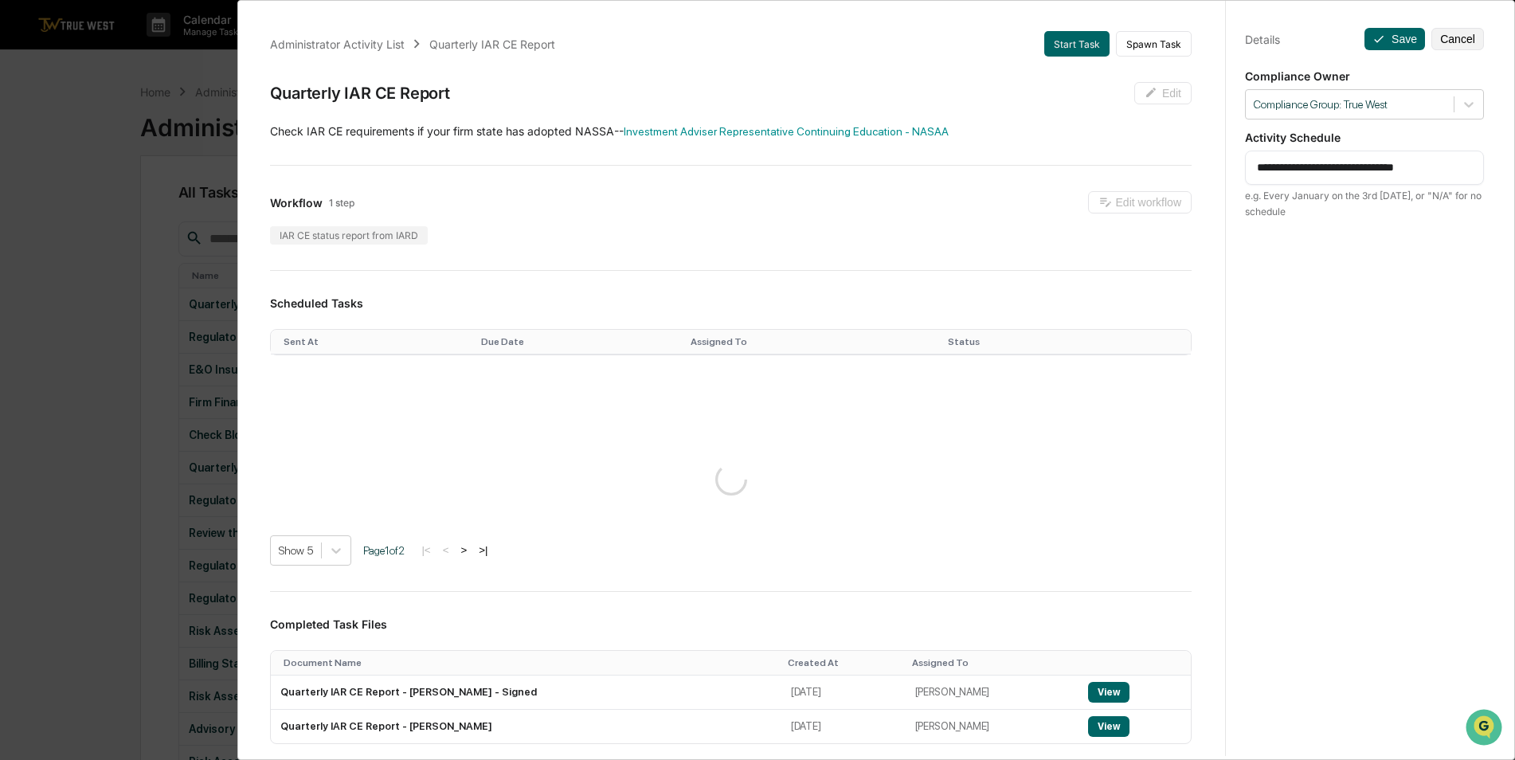
click at [99, 276] on div "**********" at bounding box center [757, 380] width 1515 height 760
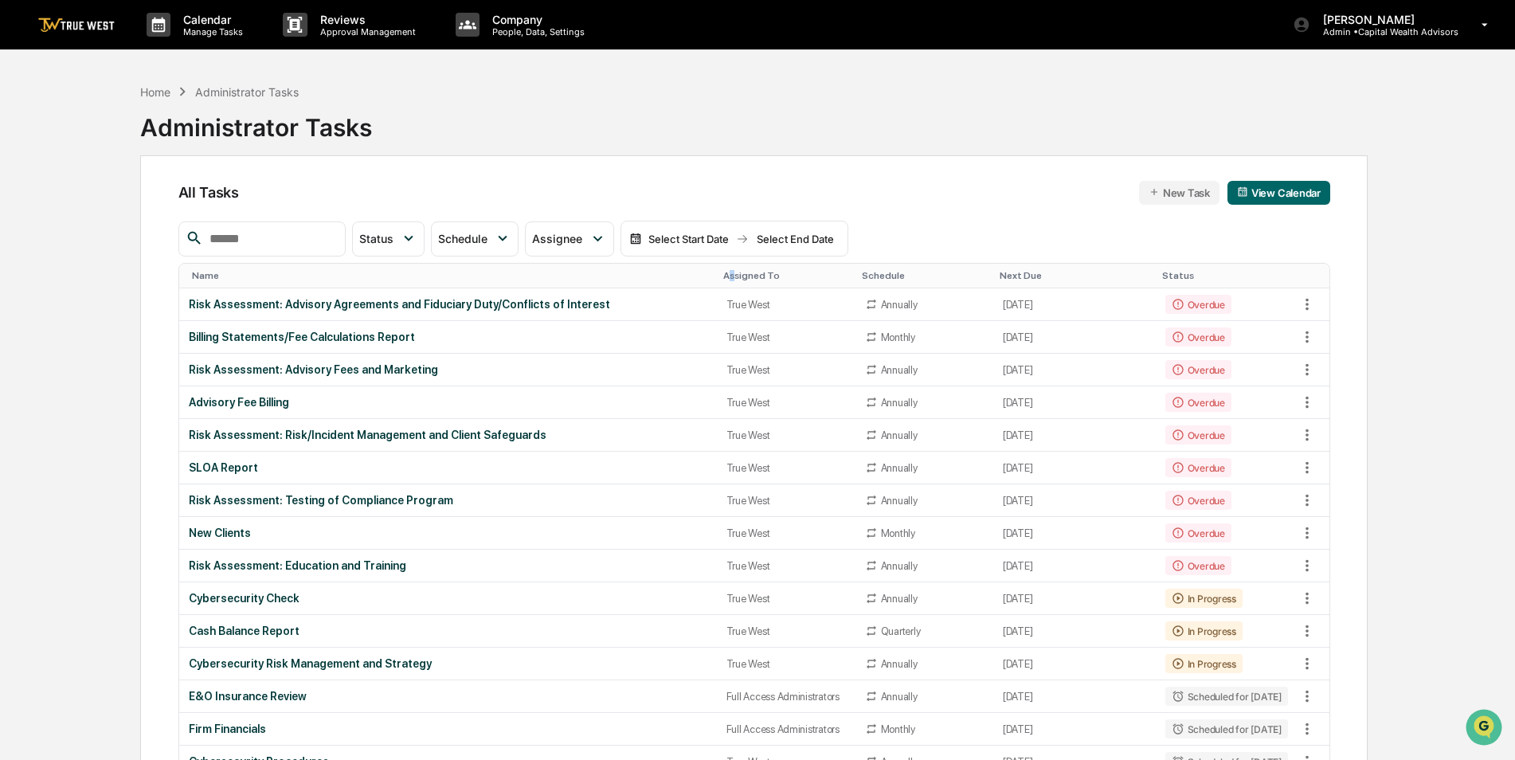
click at [717, 266] on th "Assigned To" at bounding box center [786, 276] width 139 height 25
drag, startPoint x: 716, startPoint y: 266, endPoint x: 715, endPoint y: 276, distance: 9.6
click at [723, 276] on div "Assigned To" at bounding box center [786, 275] width 126 height 11
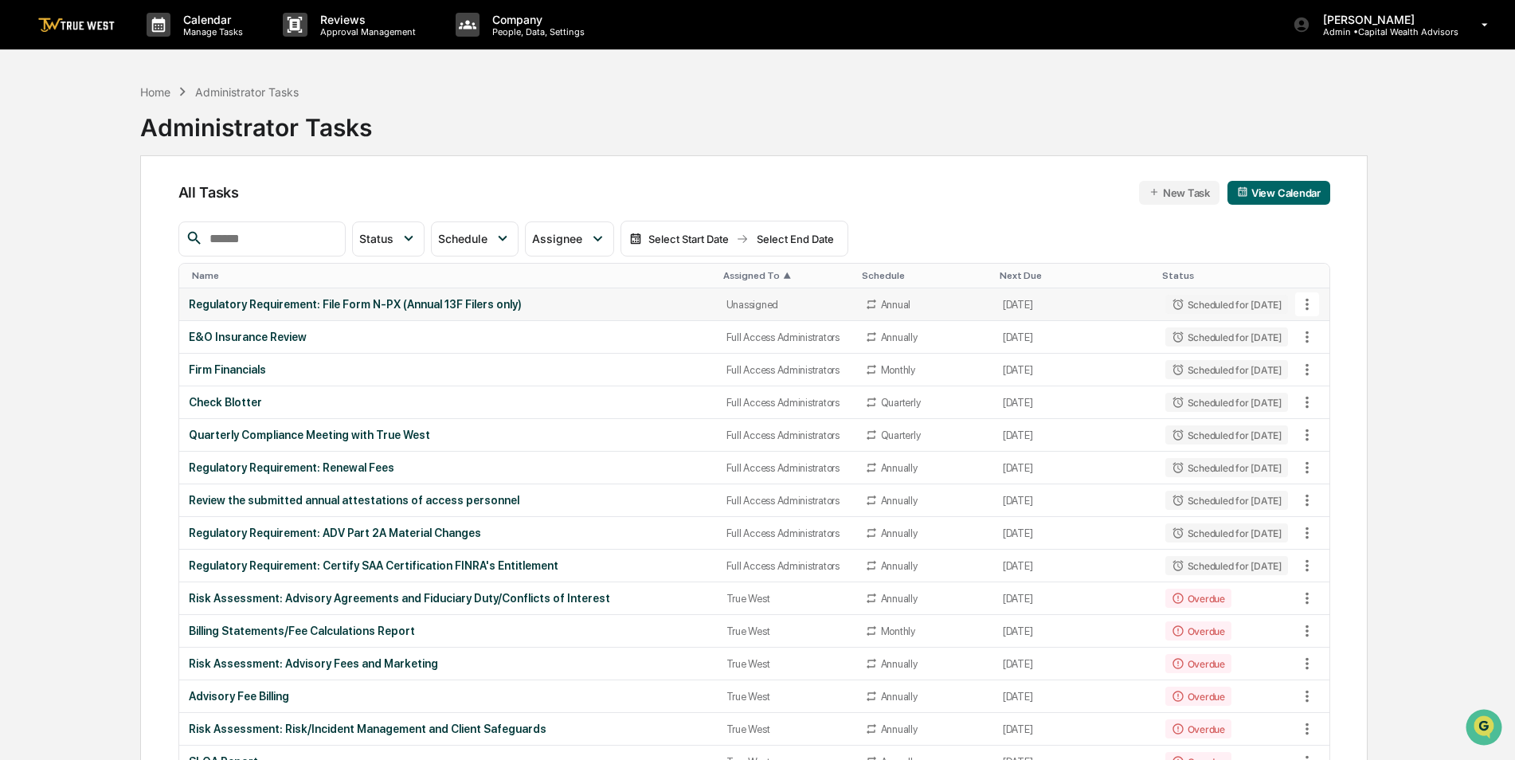
click at [538, 306] on div "Regulatory Requirement: File Form N-PX (Annual 13F Filers only)" at bounding box center [448, 304] width 519 height 13
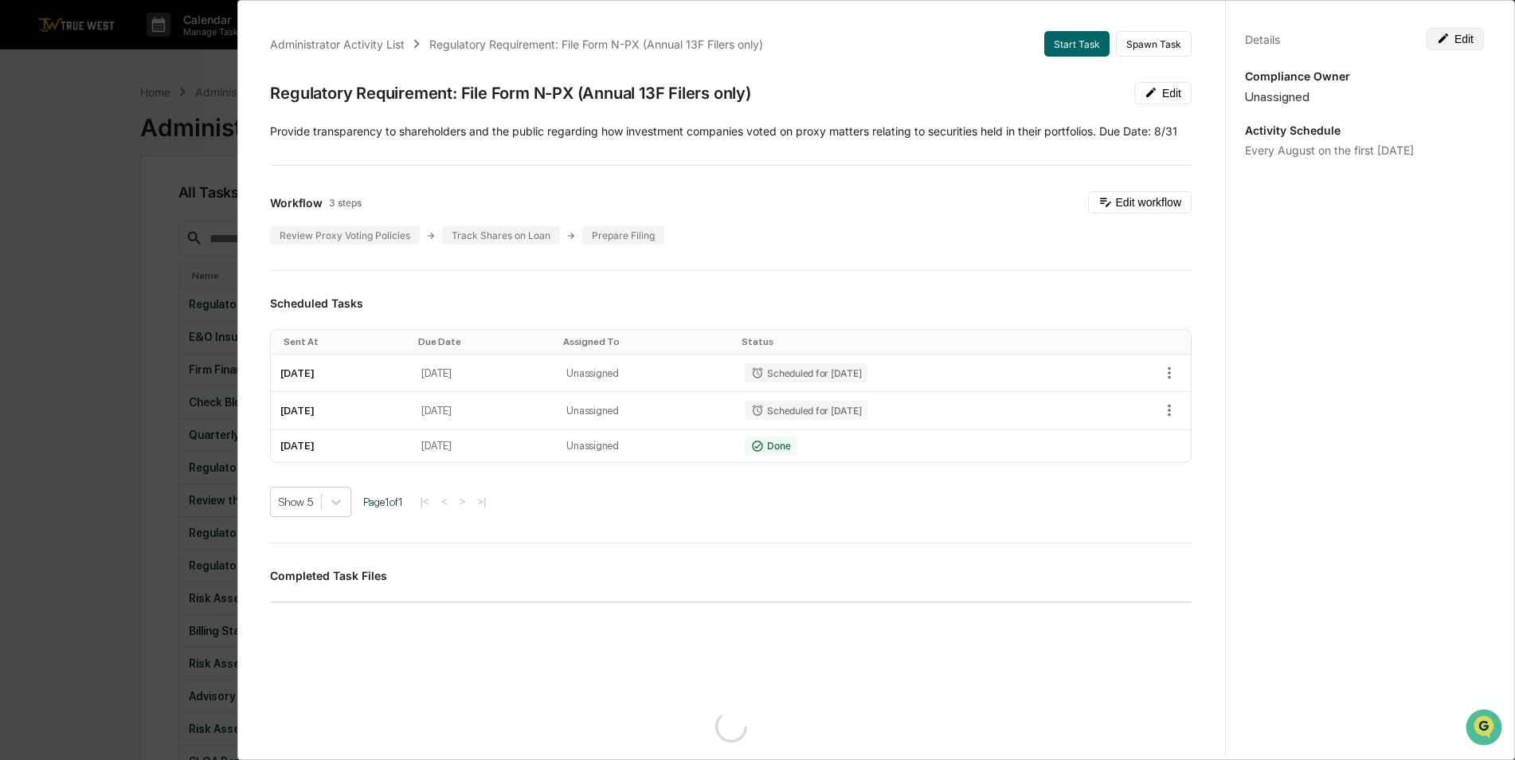
click at [1453, 41] on button "Edit" at bounding box center [1455, 39] width 57 height 22
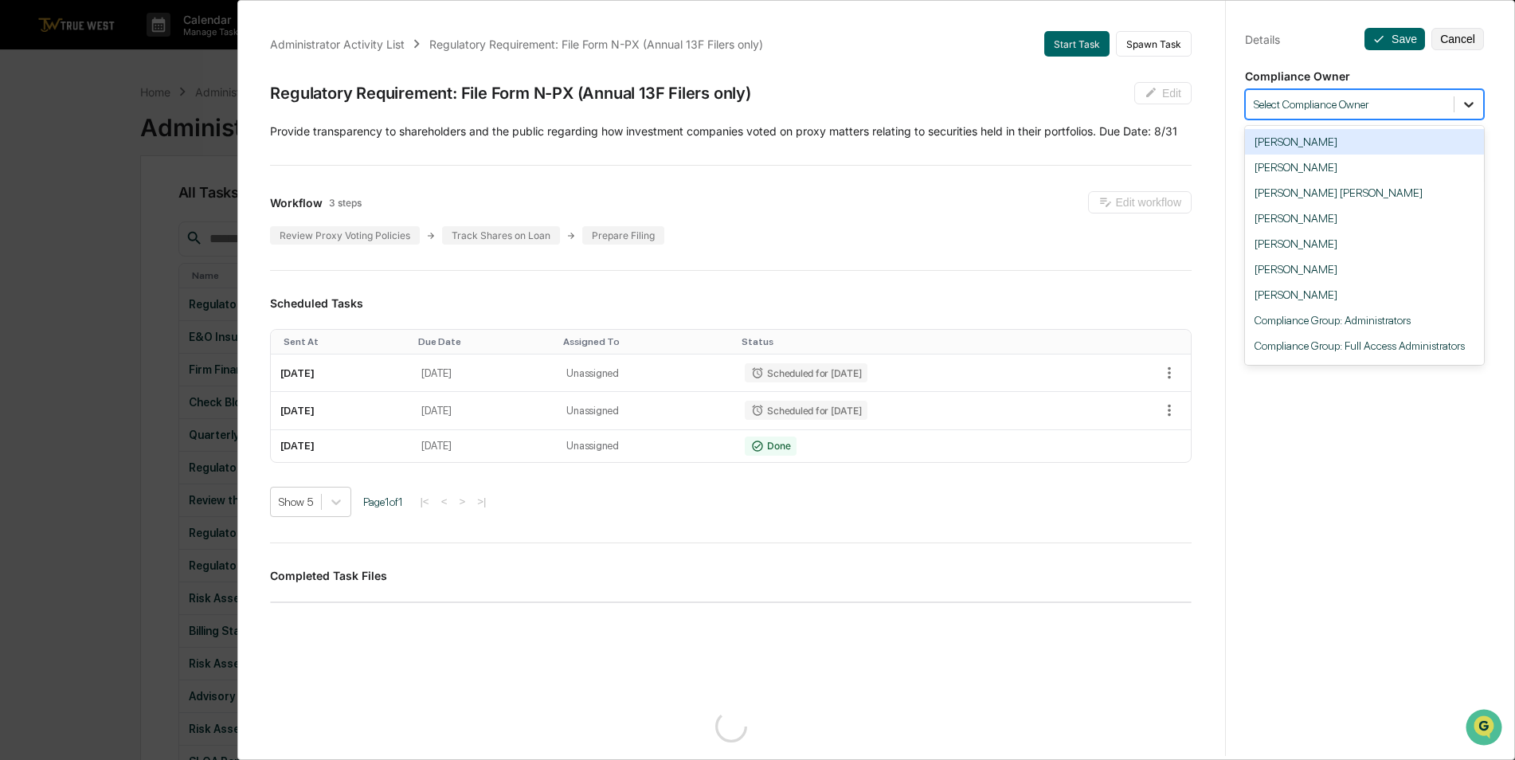
click at [1466, 106] on icon at bounding box center [1469, 104] width 16 height 16
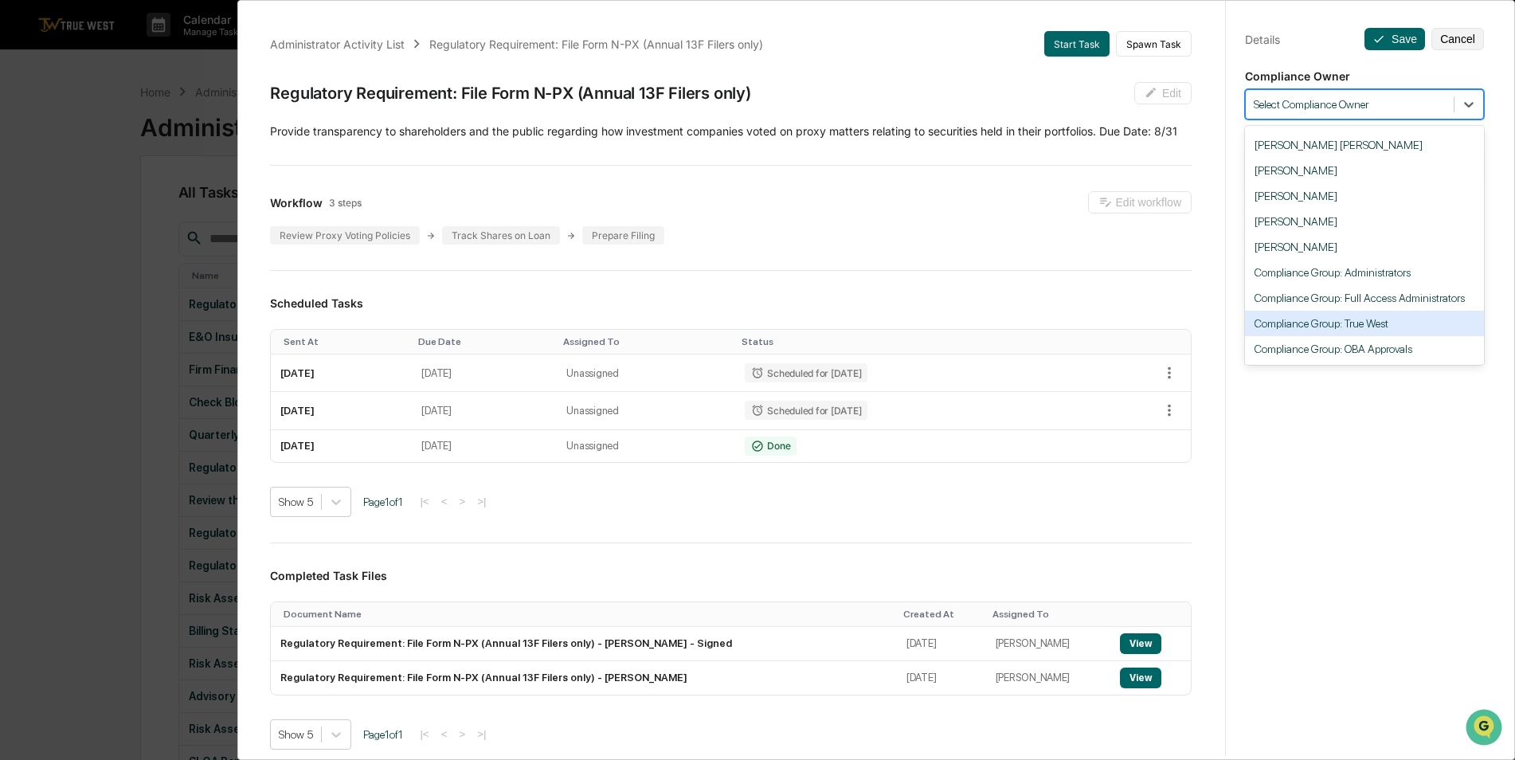
click at [1372, 321] on div "Compliance Group: True West" at bounding box center [1364, 323] width 239 height 25
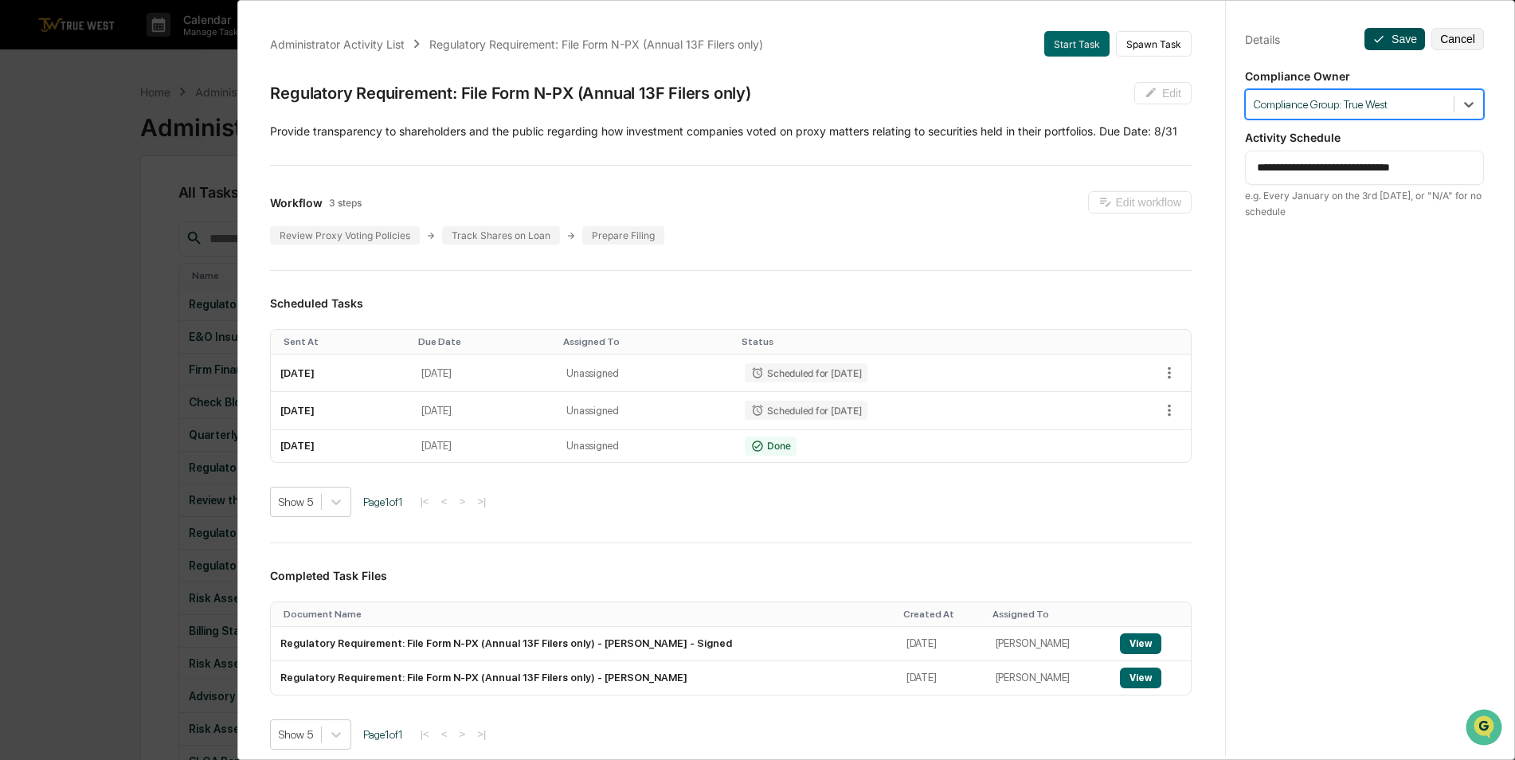
click at [1387, 41] on button "Save" at bounding box center [1395, 39] width 61 height 22
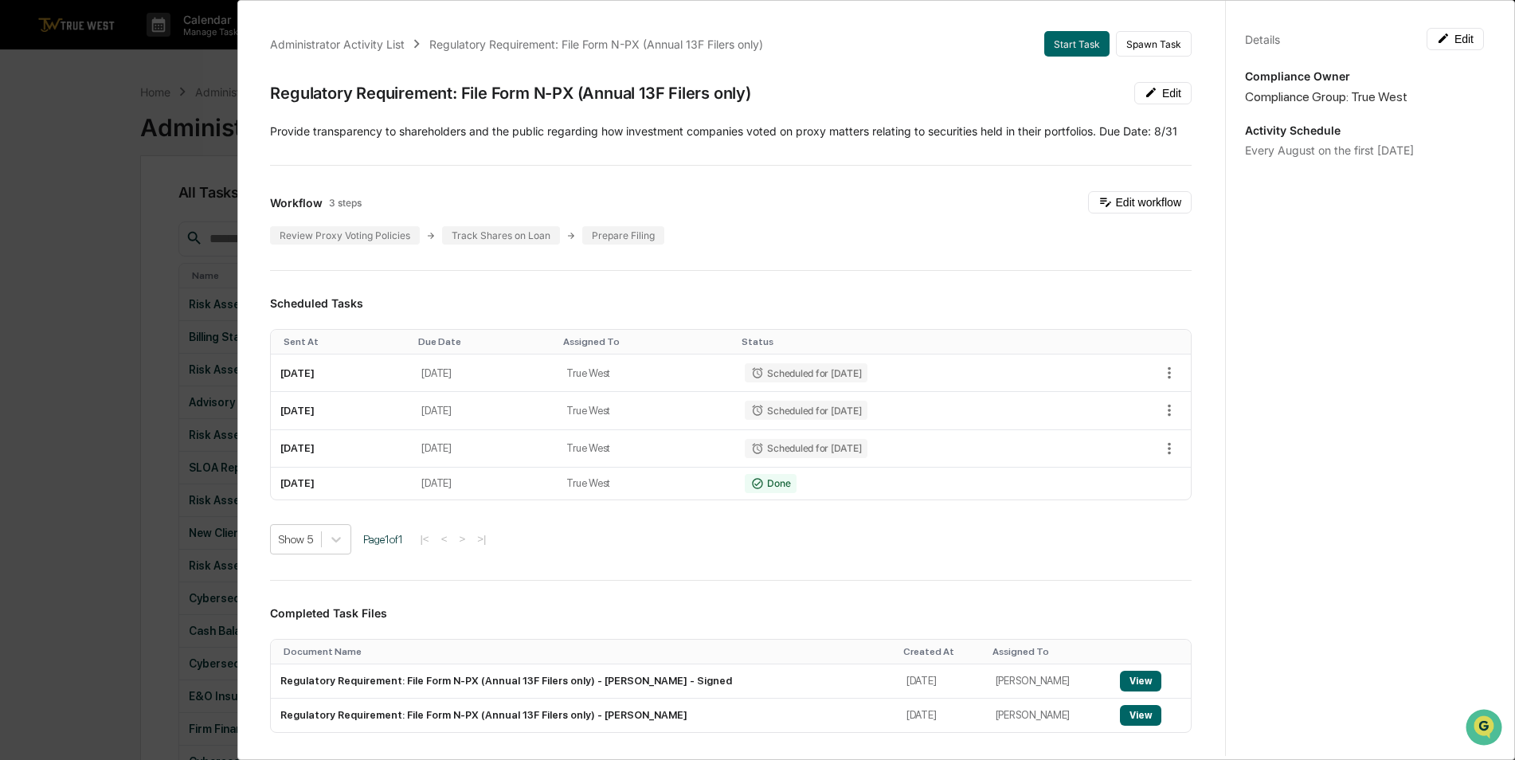
click at [92, 289] on div "Administrator Activity List Regulatory Requirement: File Form N-PX (Annual 13F …" at bounding box center [757, 380] width 1515 height 760
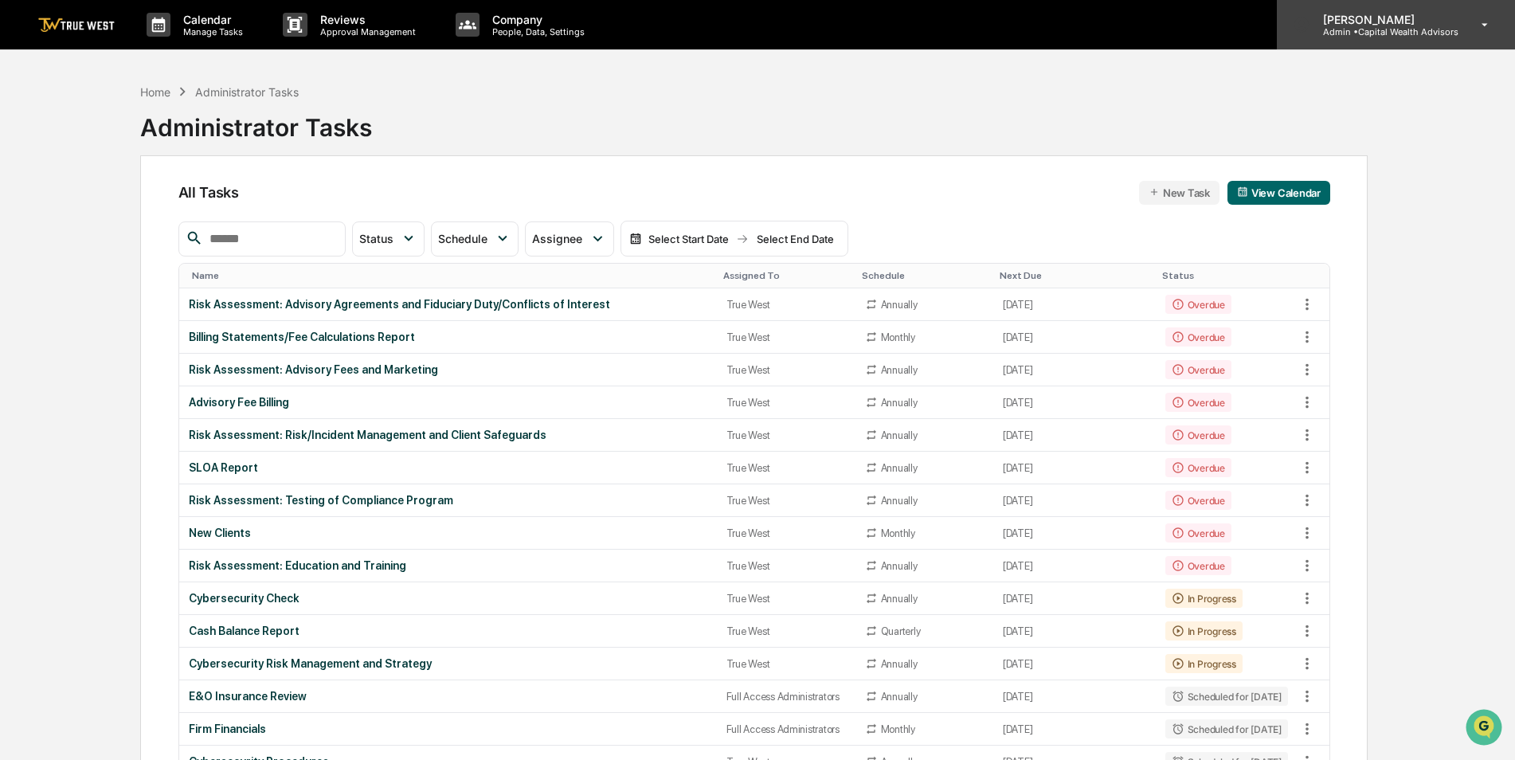
click at [1387, 38] on div "Caroline Iannucci Admin • Capital Wealth Advisors" at bounding box center [1396, 24] width 238 height 49
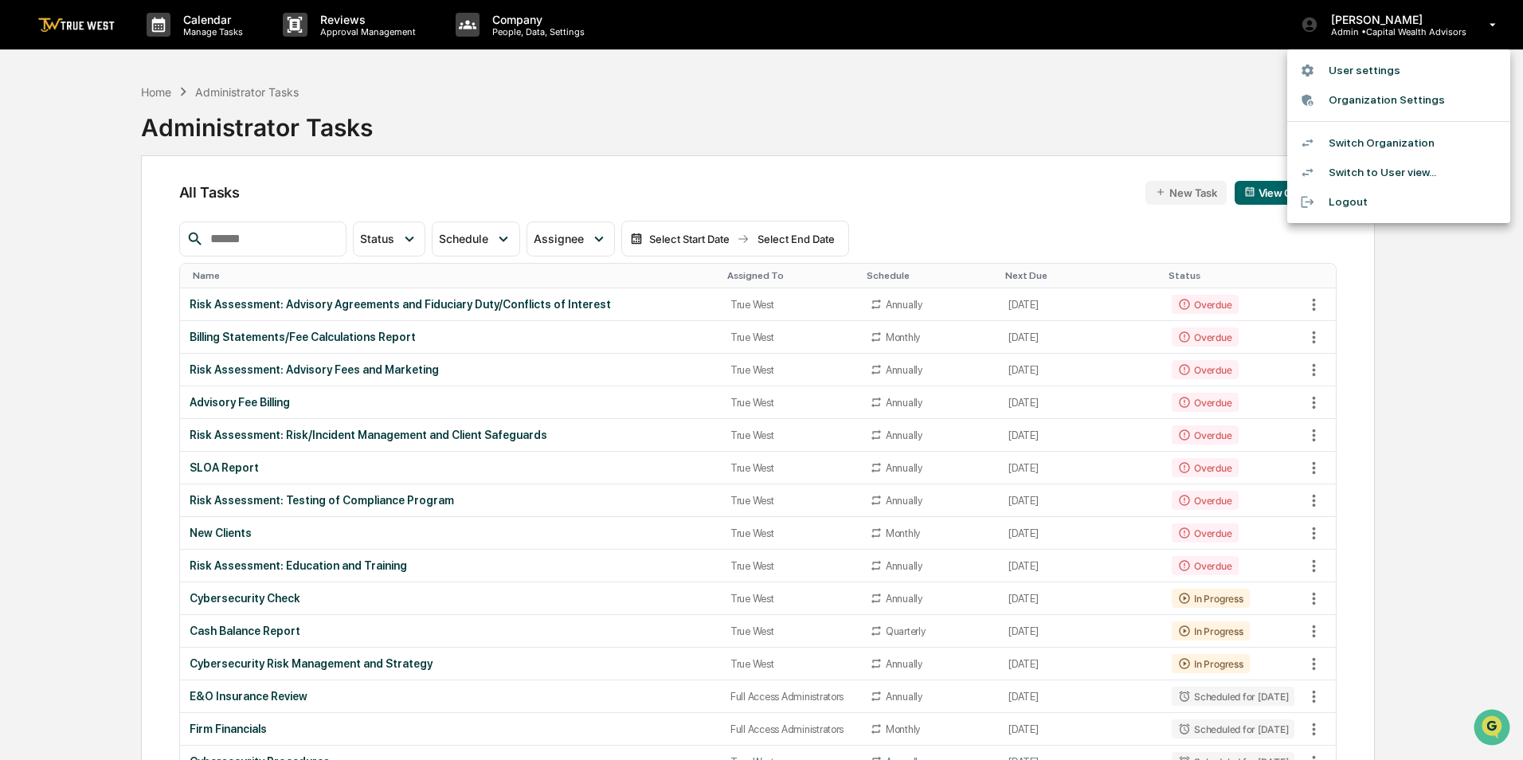
click at [1357, 146] on li "Switch Organization" at bounding box center [1398, 142] width 223 height 29
